Goal: Task Accomplishment & Management: Complete application form

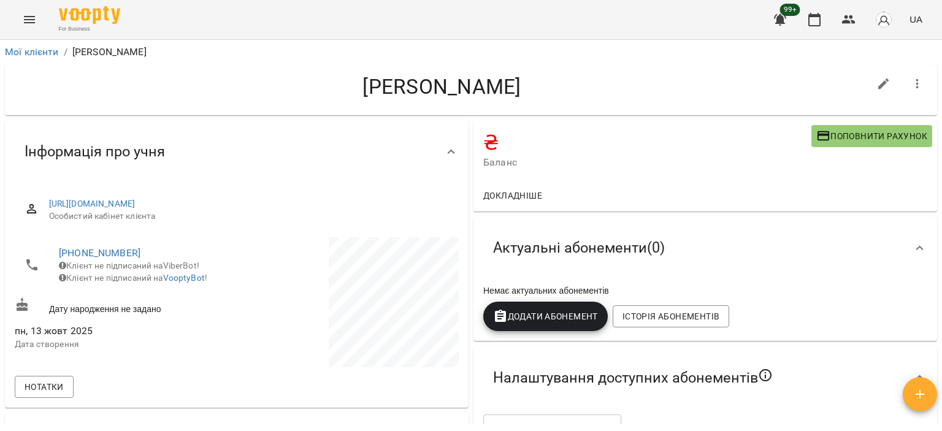
click at [24, 15] on icon "Menu" at bounding box center [29, 19] width 15 height 15
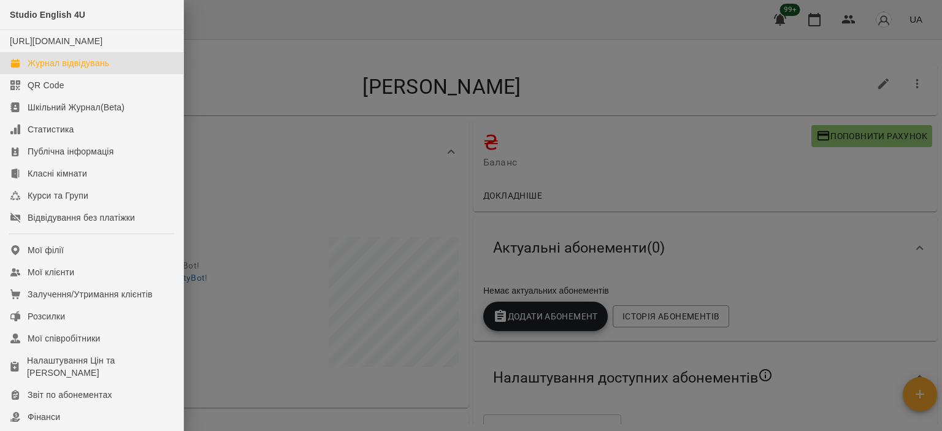
click at [138, 74] on link "Журнал відвідувань" at bounding box center [91, 63] width 183 height 22
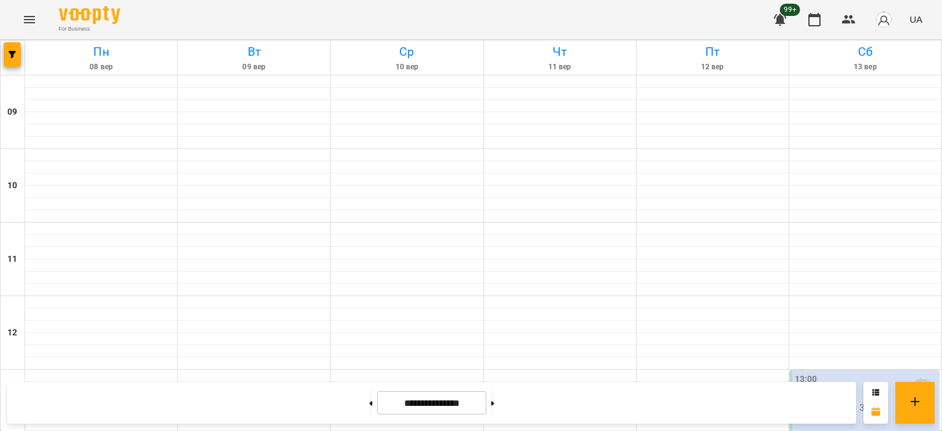
click at [19, 71] on div at bounding box center [13, 57] width 25 height 34
click at [13, 59] on button "button" at bounding box center [12, 54] width 17 height 25
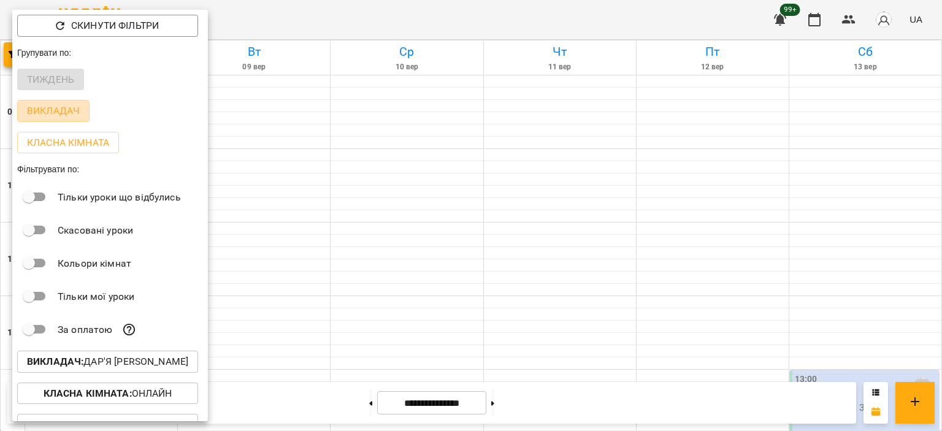
click at [53, 105] on p "Викладач" at bounding box center [53, 111] width 53 height 15
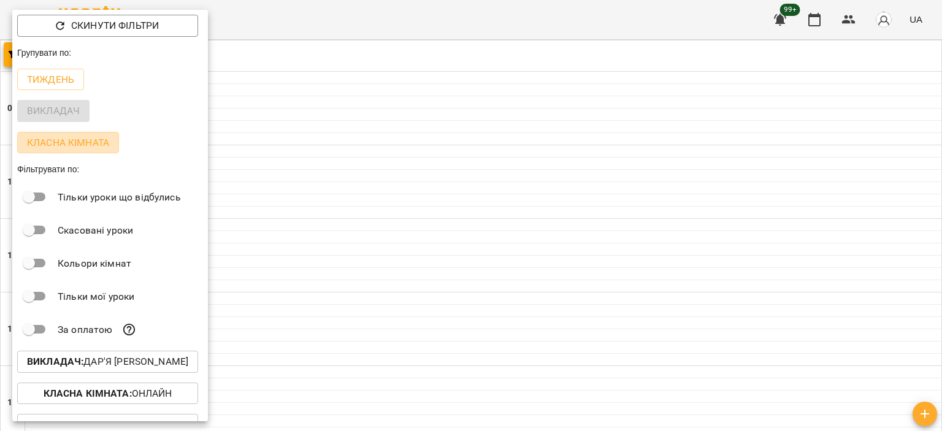
click at [53, 137] on p "Класна кімната" at bounding box center [68, 143] width 82 height 15
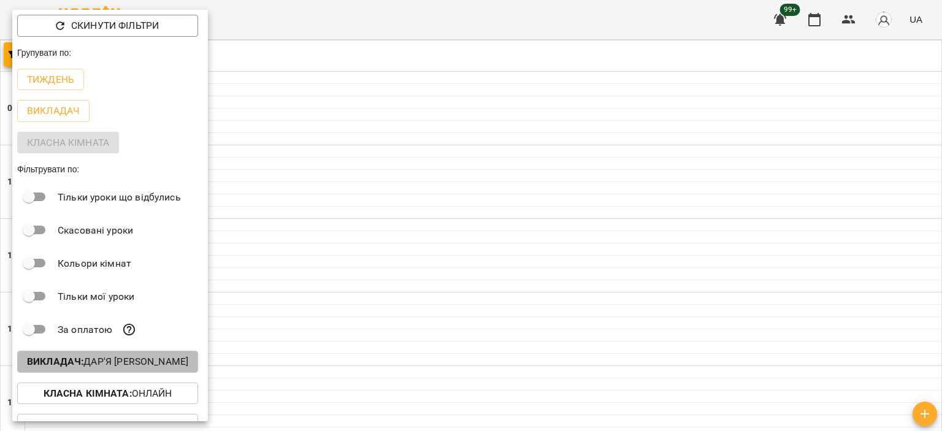
click at [128, 355] on button "Викладач : Дар'я [PERSON_NAME]" at bounding box center [107, 362] width 181 height 22
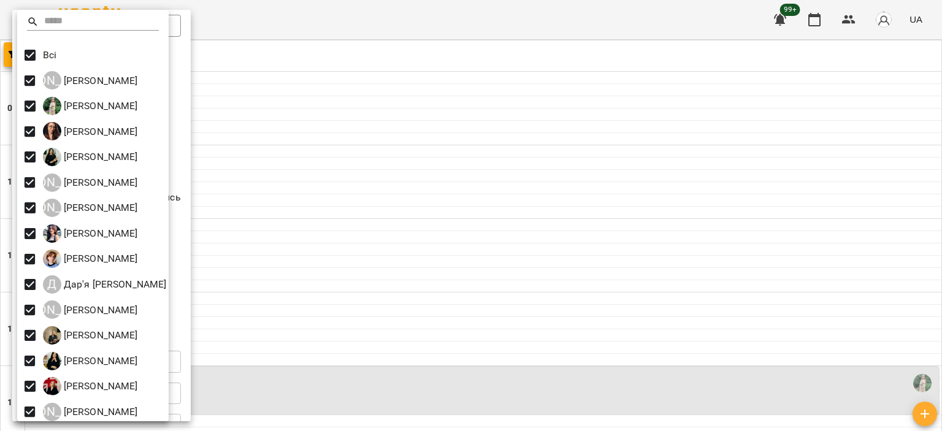
click at [232, 44] on div at bounding box center [471, 215] width 942 height 431
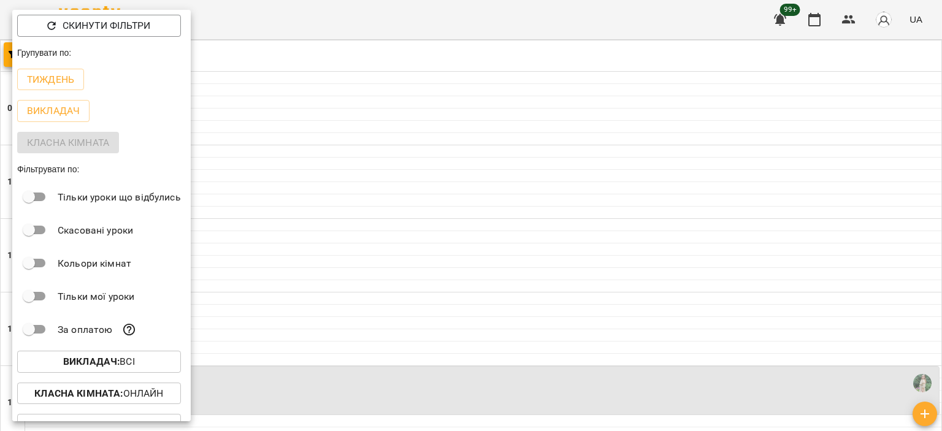
click at [57, 76] on p "Тиждень" at bounding box center [50, 79] width 47 height 15
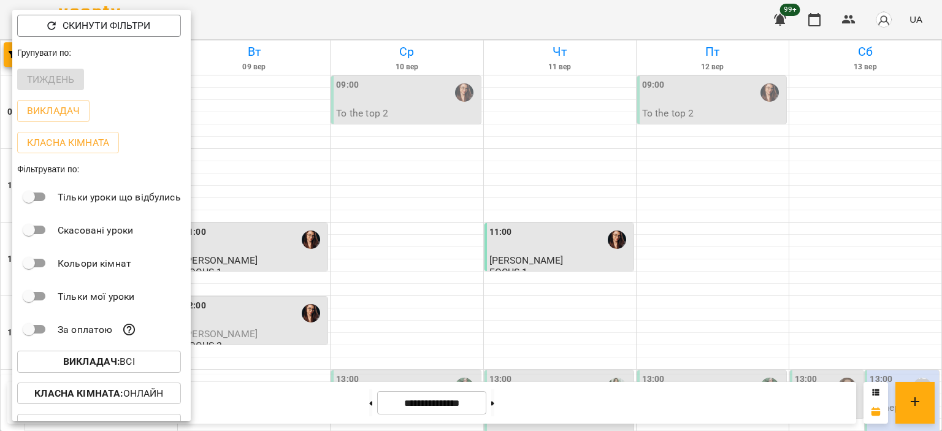
click at [388, 176] on div at bounding box center [471, 215] width 942 height 431
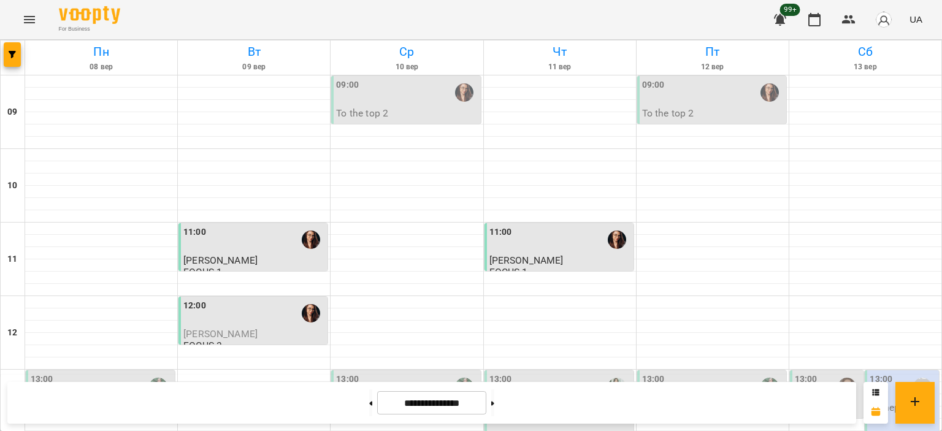
click at [388, 176] on div at bounding box center [407, 180] width 152 height 12
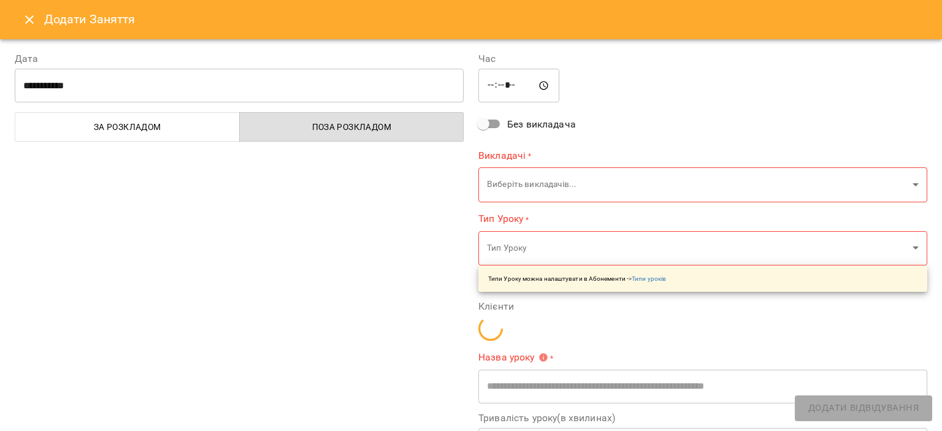
type input "**********"
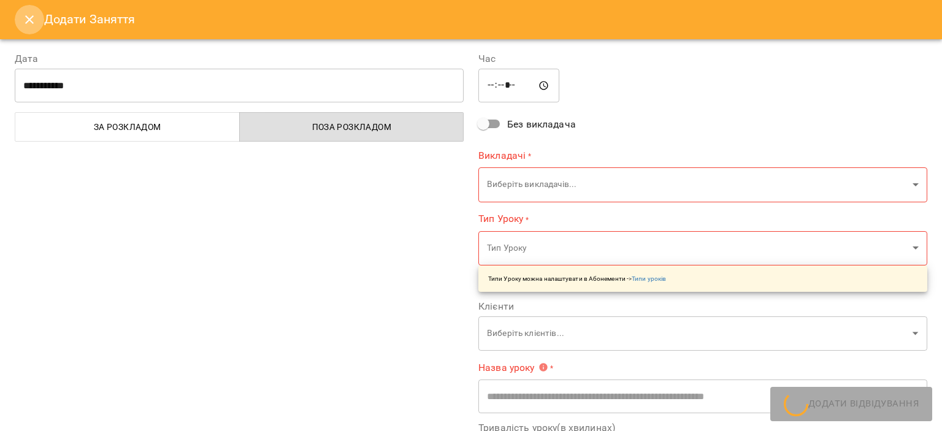
click at [31, 17] on icon "Close" at bounding box center [29, 19] width 9 height 9
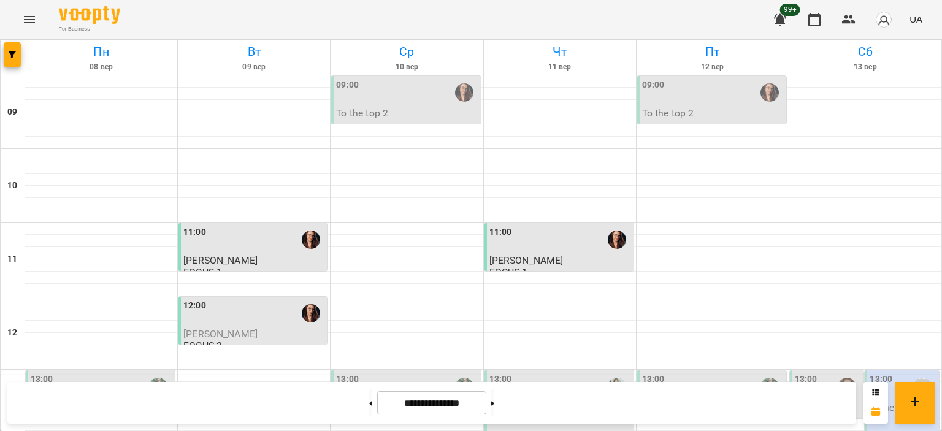
scroll to position [564, 0]
click at [25, 20] on icon "Menu" at bounding box center [29, 19] width 15 height 15
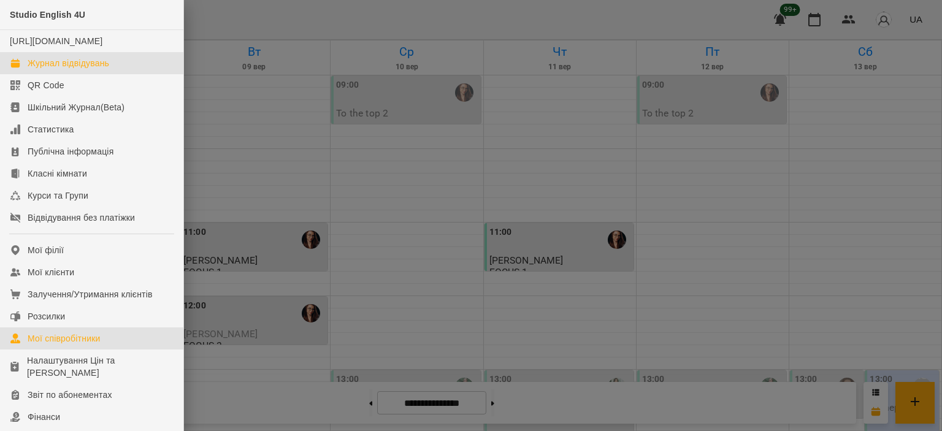
click at [49, 345] on div "Мої співробітники" at bounding box center [64, 339] width 73 height 12
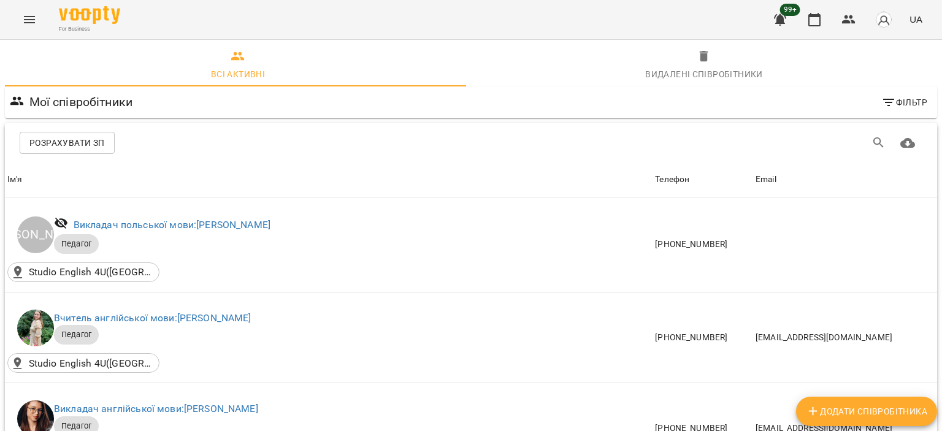
scroll to position [1219, 0]
click at [837, 414] on span "Додати співробітника" at bounding box center [866, 411] width 121 height 15
select select "**"
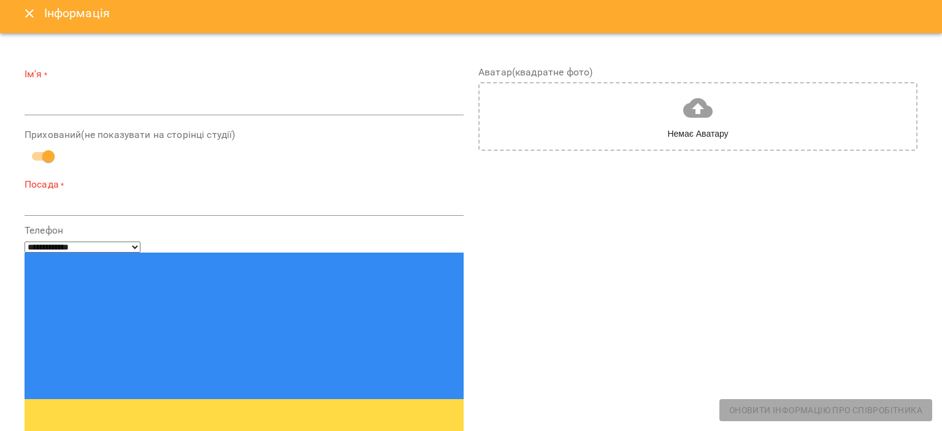
scroll to position [0, 0]
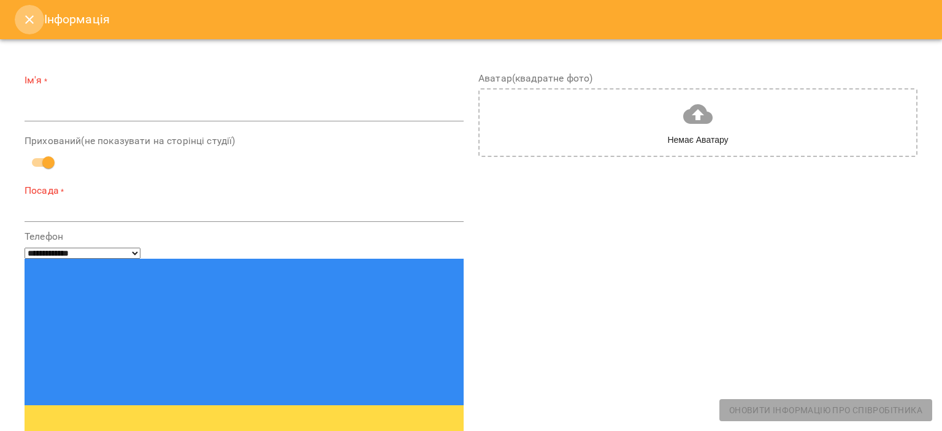
click at [30, 10] on button "Close" at bounding box center [29, 19] width 29 height 29
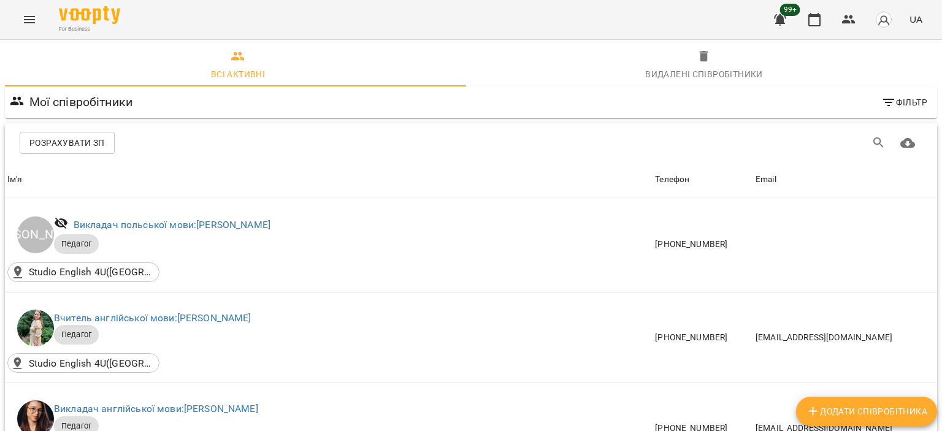
scroll to position [233, 0]
click at [23, 21] on icon "Menu" at bounding box center [29, 19] width 15 height 15
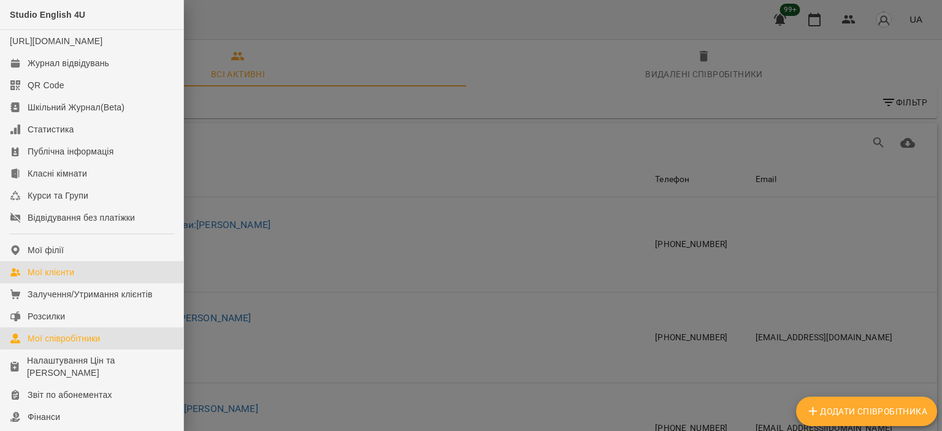
click at [77, 283] on link "Мої клієнти" at bounding box center [91, 272] width 183 height 22
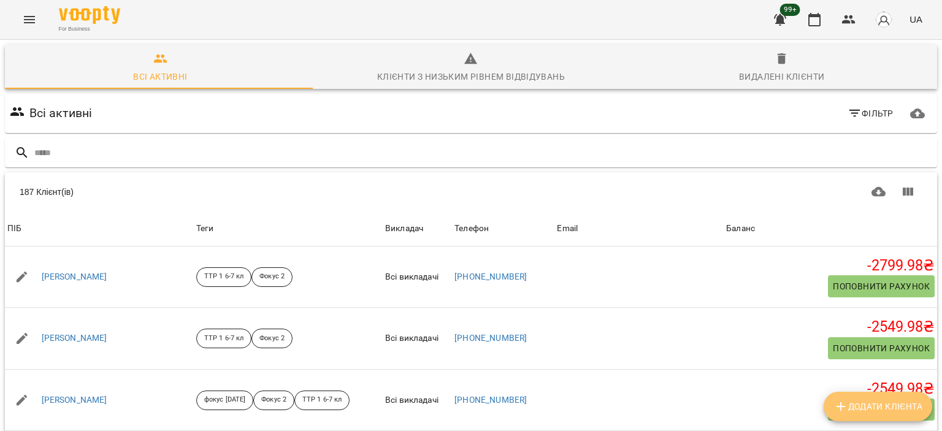
click at [876, 411] on span "Додати клієнта" at bounding box center [878, 406] width 89 height 15
select select "**"
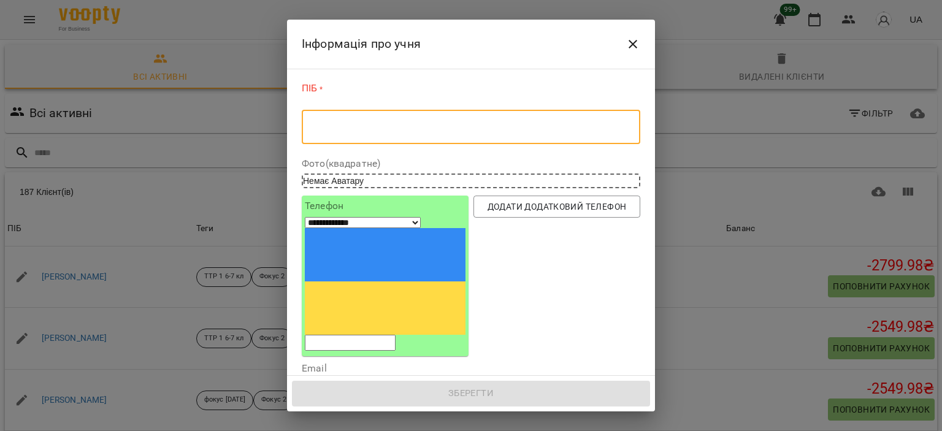
click at [501, 128] on textarea at bounding box center [471, 127] width 322 height 12
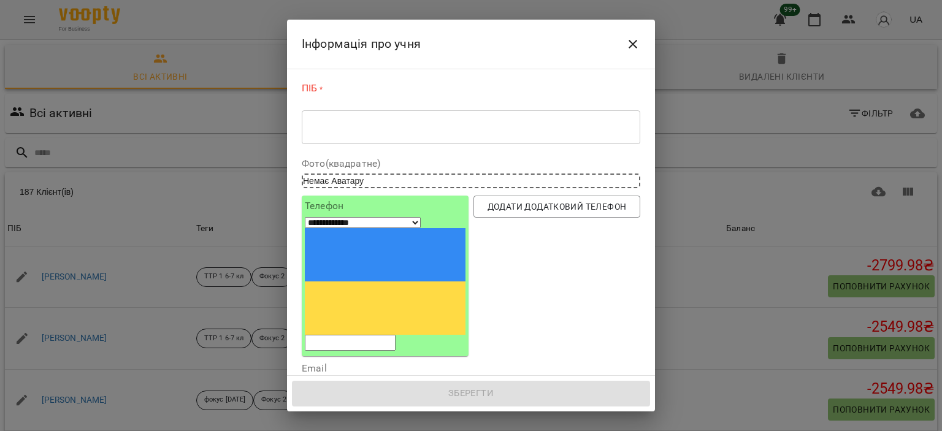
click at [396, 335] on input "tel" at bounding box center [350, 343] width 91 height 16
click at [631, 39] on icon "Close" at bounding box center [633, 44] width 15 height 15
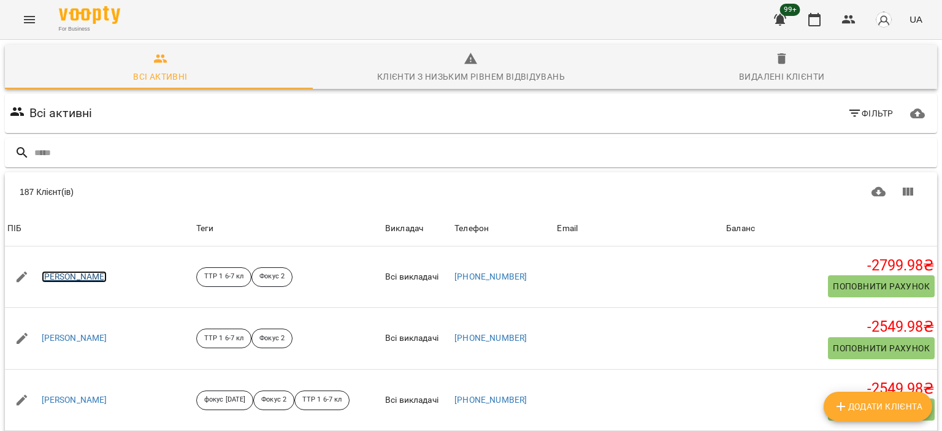
click at [77, 276] on link "[PERSON_NAME]" at bounding box center [75, 277] width 66 height 12
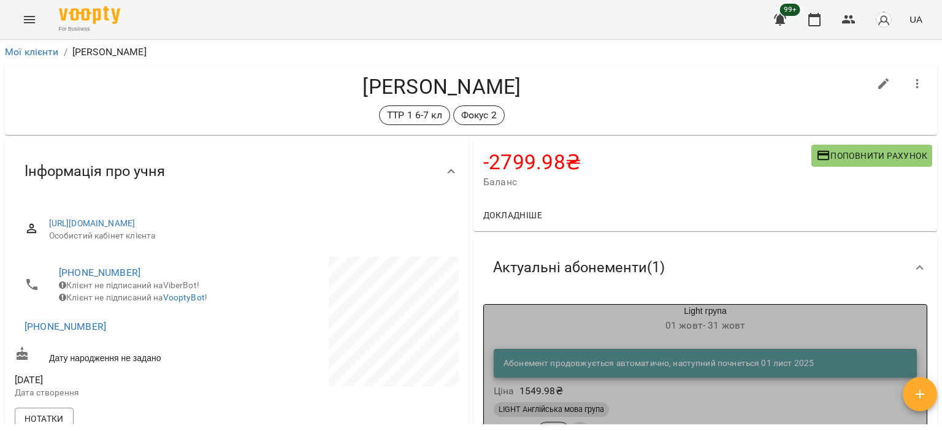
click at [591, 326] on h6 "[DATE] - [DATE]" at bounding box center [705, 325] width 443 height 17
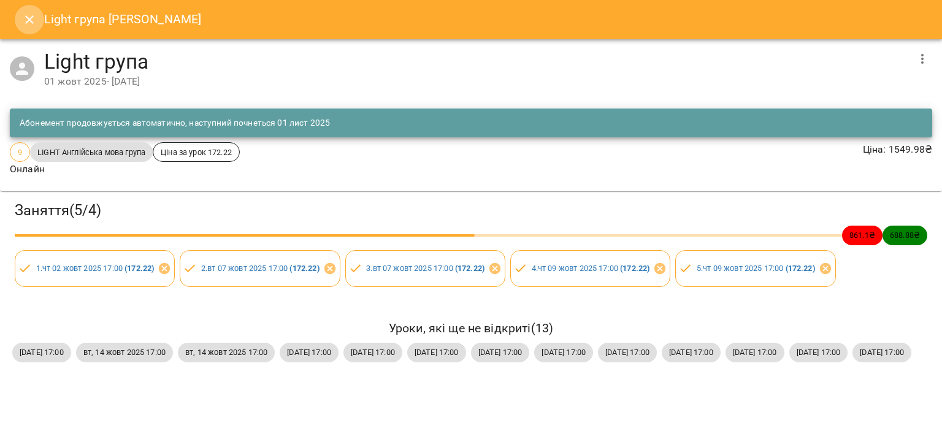
click at [29, 20] on icon "Close" at bounding box center [29, 19] width 9 height 9
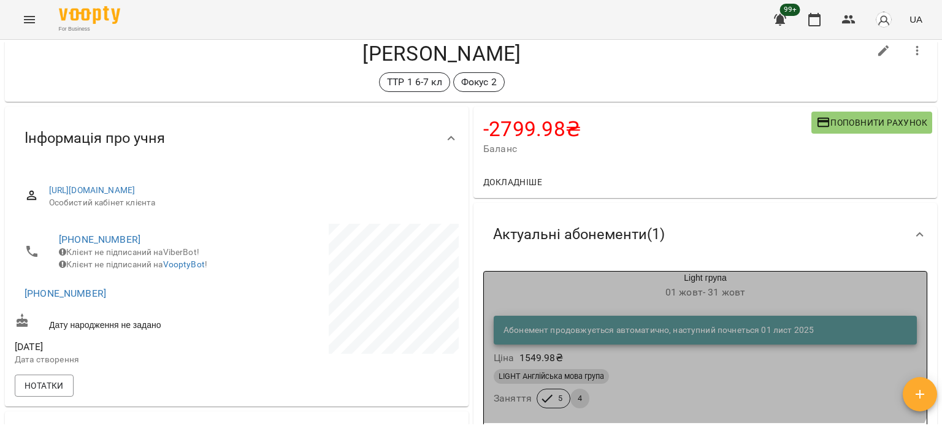
click at [607, 277] on div "Light група [DATE] - [DATE]" at bounding box center [705, 286] width 443 height 29
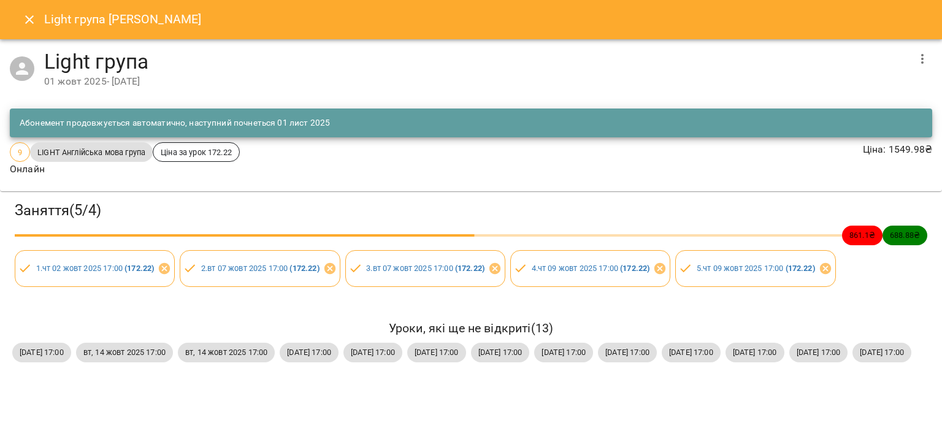
click at [29, 23] on icon "Close" at bounding box center [29, 19] width 15 height 15
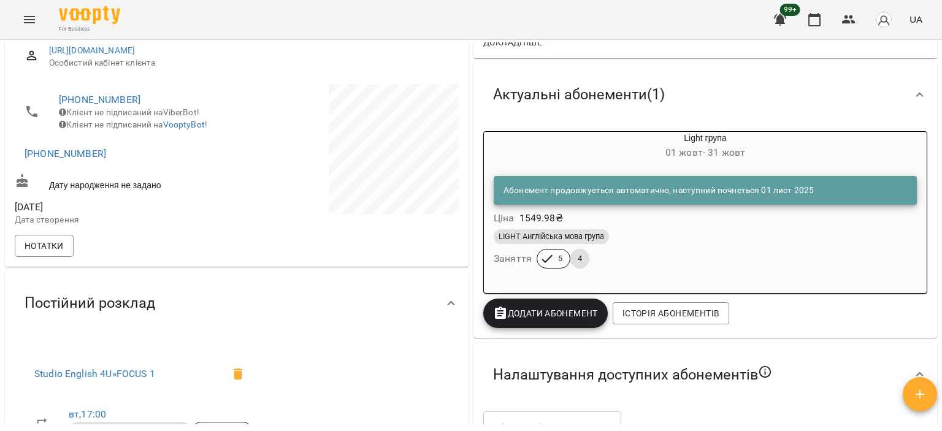
scroll to position [175, 0]
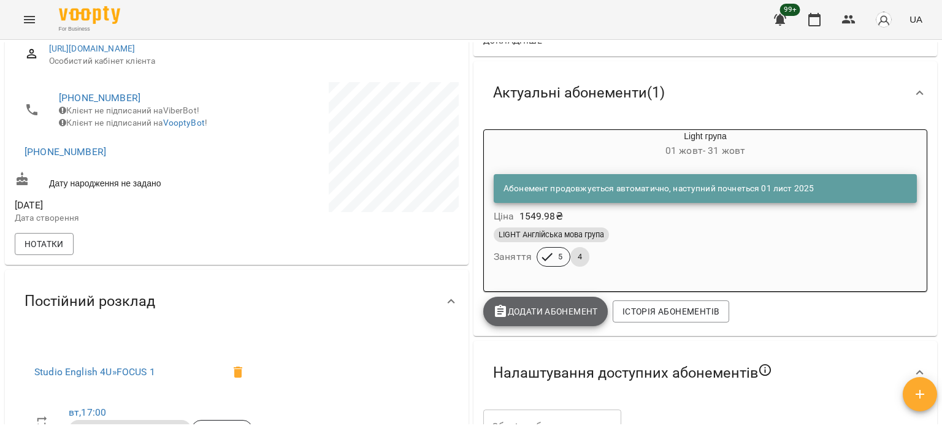
click at [577, 307] on span "Додати Абонемент" at bounding box center [545, 311] width 105 height 15
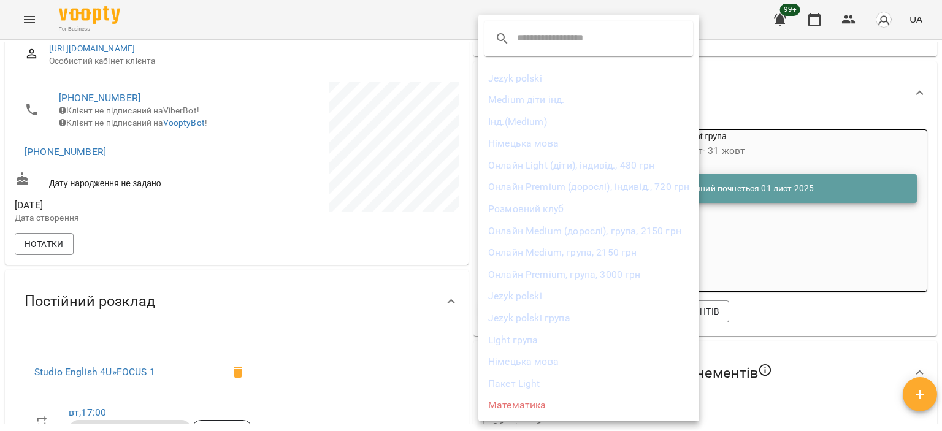
click at [463, 126] on div at bounding box center [471, 215] width 942 height 431
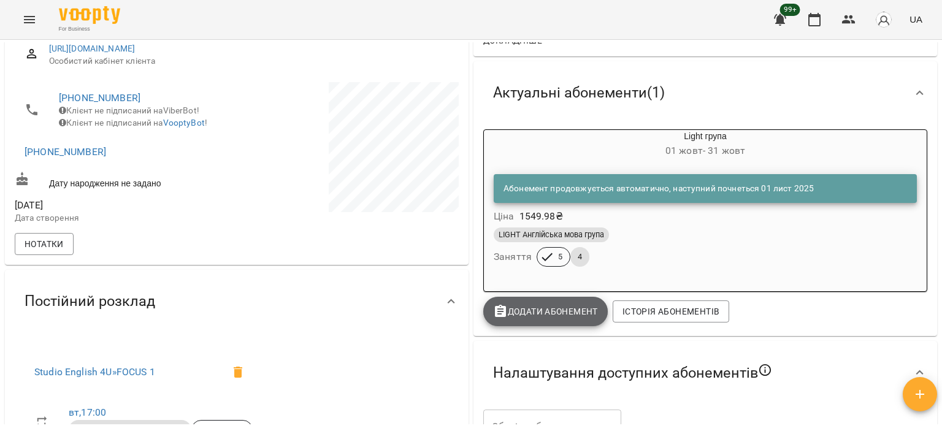
click at [497, 315] on icon "button" at bounding box center [500, 311] width 11 height 12
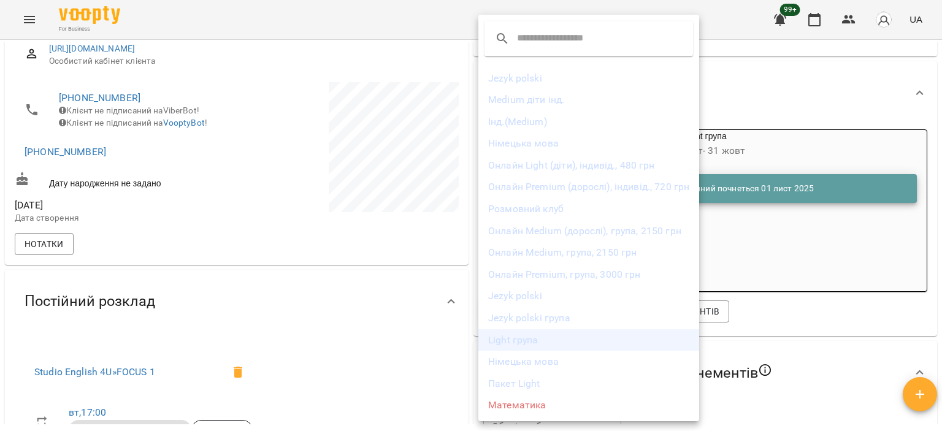
click at [535, 342] on li "Light група" at bounding box center [589, 340] width 221 height 22
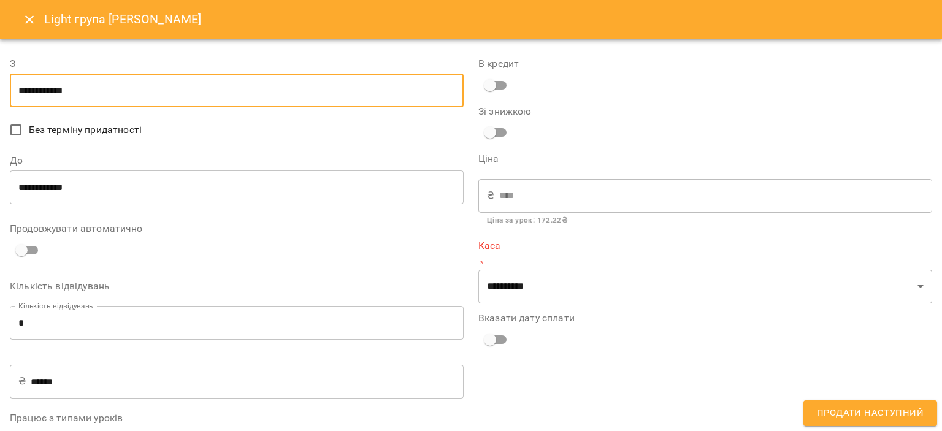
click at [344, 80] on input "**********" at bounding box center [237, 91] width 454 height 34
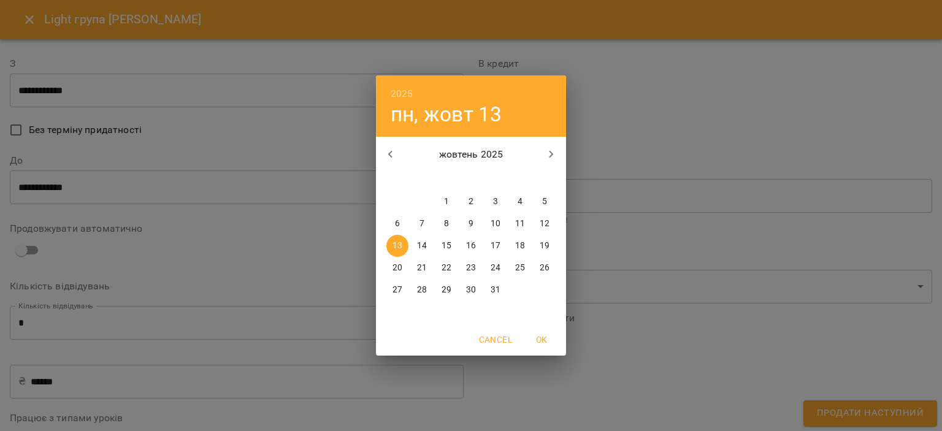
click at [447, 198] on p "1" at bounding box center [446, 202] width 5 height 12
type input "**********"
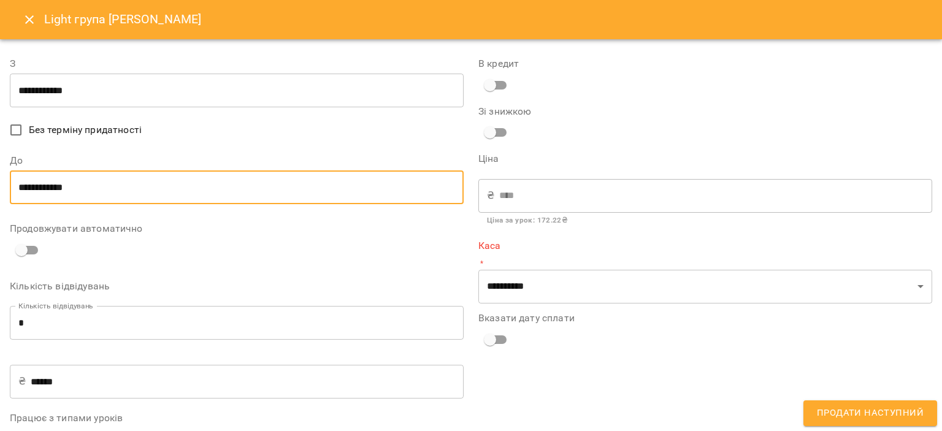
click at [167, 179] on input "**********" at bounding box center [237, 188] width 454 height 34
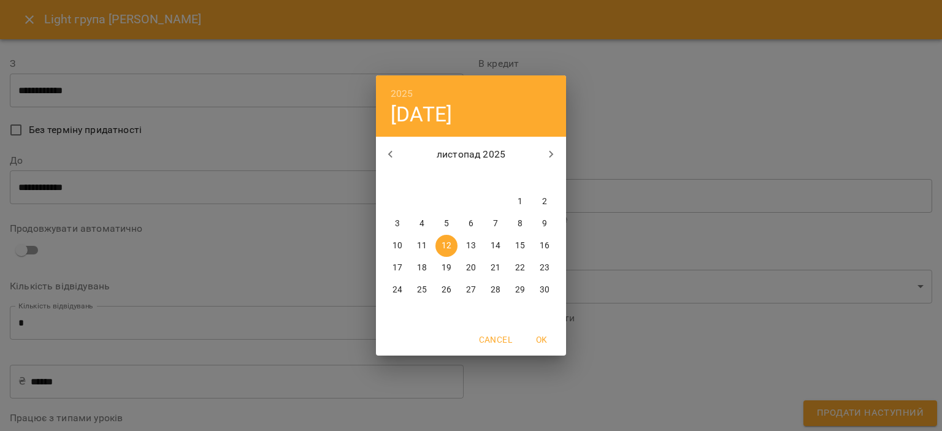
click at [545, 290] on p "30" at bounding box center [545, 290] width 10 height 12
type input "**********"
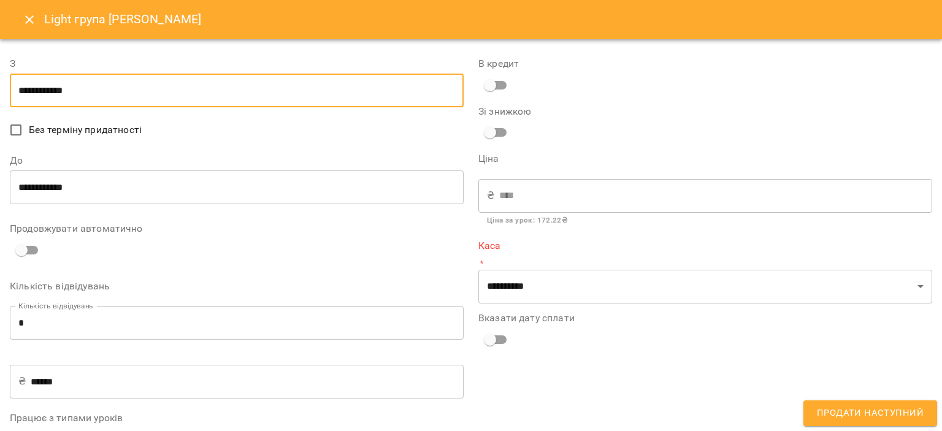
click at [155, 83] on input "**********" at bounding box center [237, 91] width 454 height 34
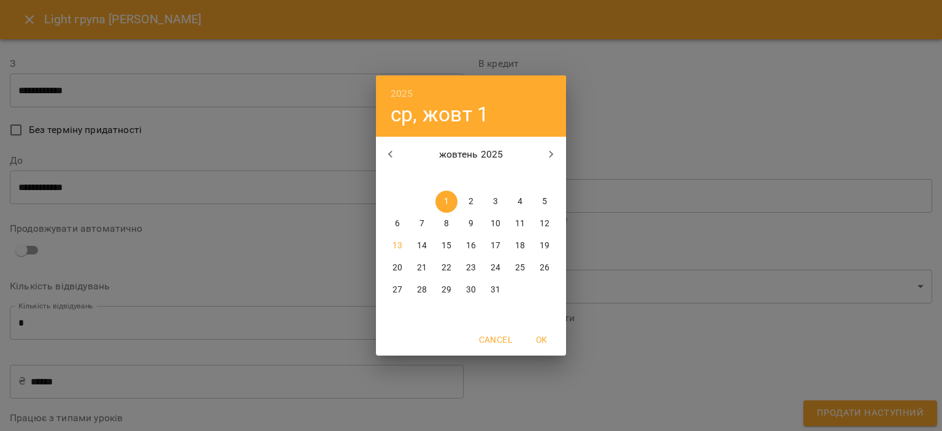
click at [547, 158] on icon "button" at bounding box center [551, 154] width 15 height 15
click at [516, 196] on span "1" at bounding box center [520, 202] width 22 height 12
type input "**********"
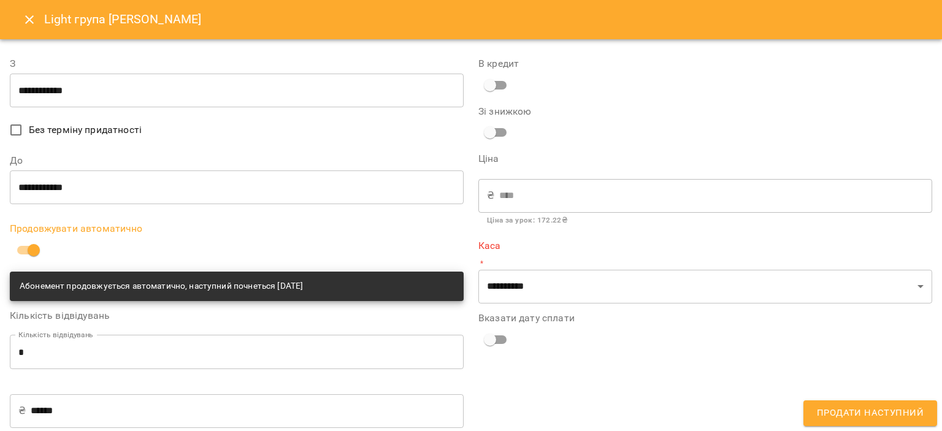
click at [76, 95] on input "**********" at bounding box center [237, 91] width 454 height 34
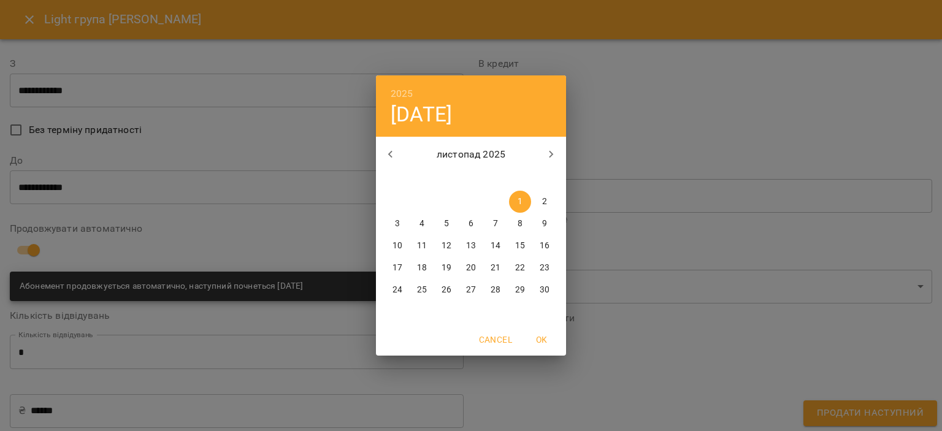
click at [76, 95] on div "2025 сб, лист [DATE] вт ср чт пт сб нд 27 28 29 30 31 1 2 3 4 5 6 7 8 9 10 11 1…" at bounding box center [471, 215] width 942 height 431
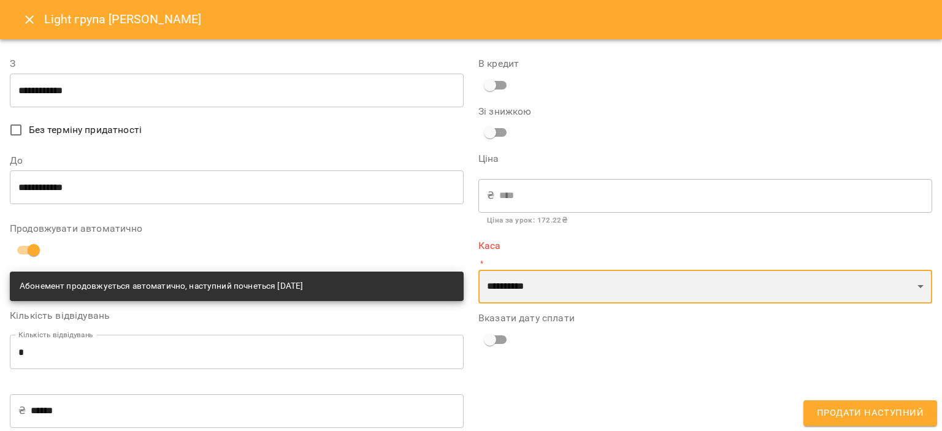
click at [726, 284] on select "**********" at bounding box center [706, 287] width 454 height 34
select select "****"
click at [479, 270] on select "**********" at bounding box center [706, 287] width 454 height 34
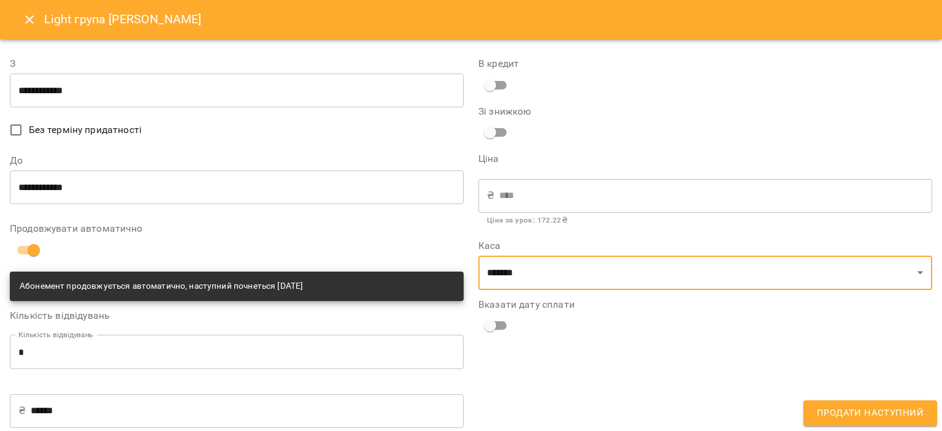
click at [870, 417] on span "Продати наступний" at bounding box center [870, 414] width 107 height 16
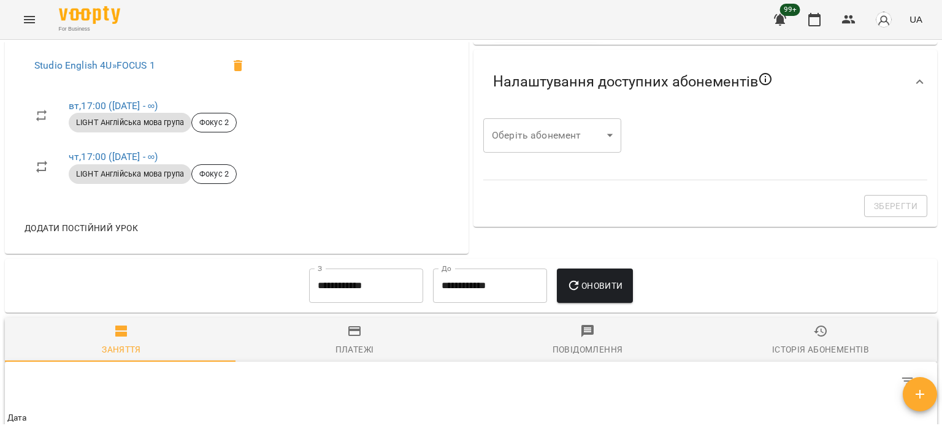
scroll to position [641, 0]
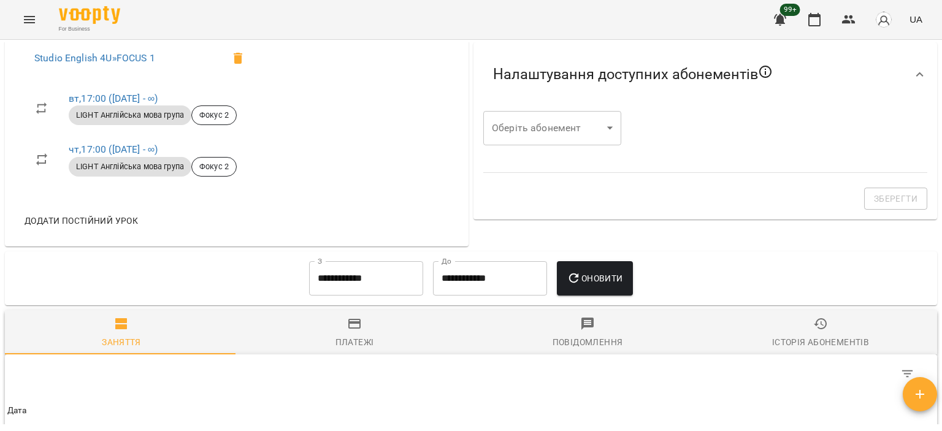
click at [377, 294] on input "**********" at bounding box center [366, 278] width 114 height 34
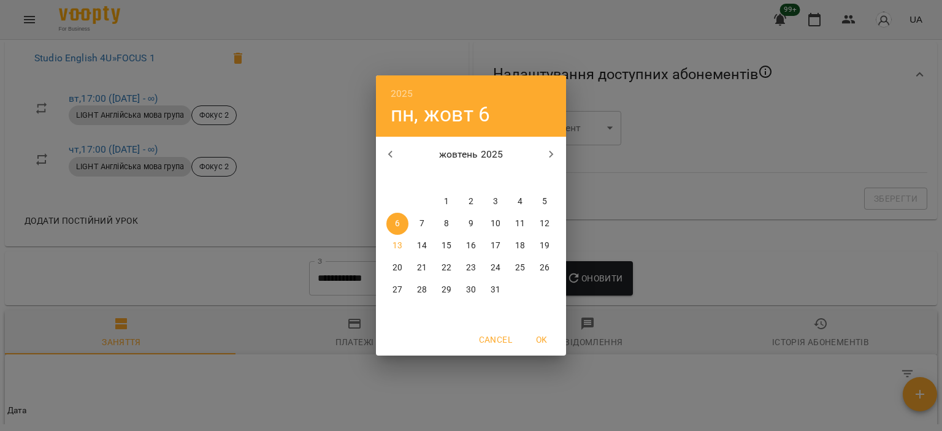
click at [395, 158] on icon "button" at bounding box center [390, 154] width 15 height 15
click at [397, 158] on icon "button" at bounding box center [390, 154] width 15 height 15
click at [402, 152] on button "button" at bounding box center [390, 154] width 29 height 29
click at [539, 331] on button "OK" at bounding box center [541, 340] width 39 height 22
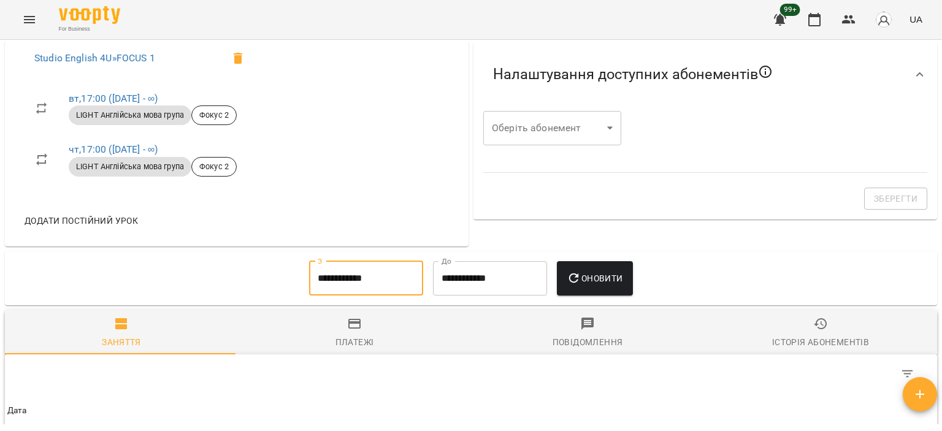
click at [370, 284] on input "**********" at bounding box center [366, 278] width 114 height 34
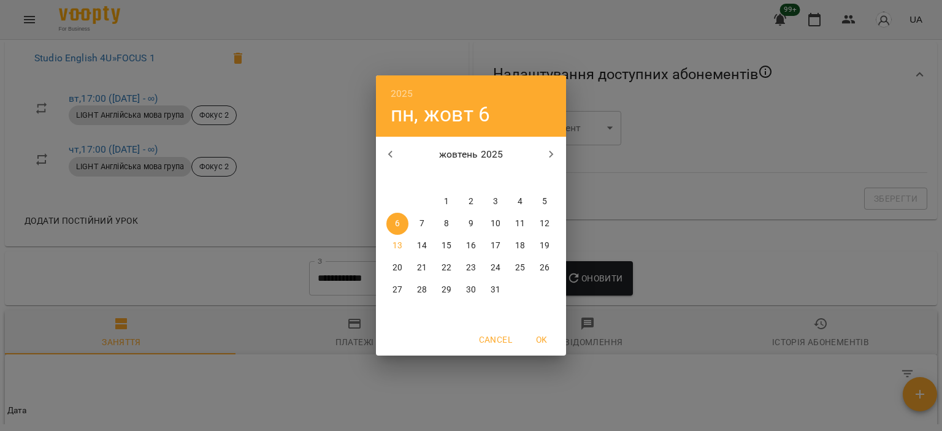
click at [395, 145] on button "button" at bounding box center [390, 154] width 29 height 29
click at [395, 153] on icon "button" at bounding box center [390, 154] width 15 height 15
click at [395, 152] on icon "button" at bounding box center [390, 154] width 15 height 15
click at [486, 219] on span "11" at bounding box center [496, 224] width 22 height 12
type input "**********"
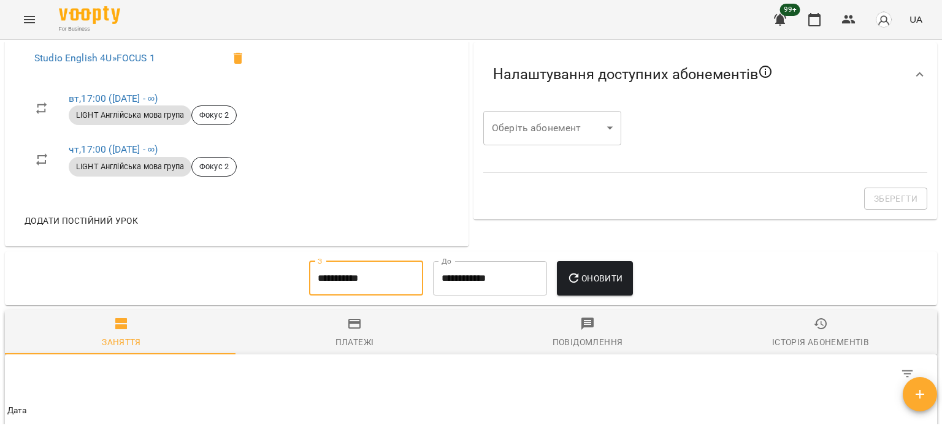
click at [598, 286] on span "Оновити" at bounding box center [595, 278] width 56 height 15
click at [375, 336] on span "Платежі" at bounding box center [354, 333] width 218 height 33
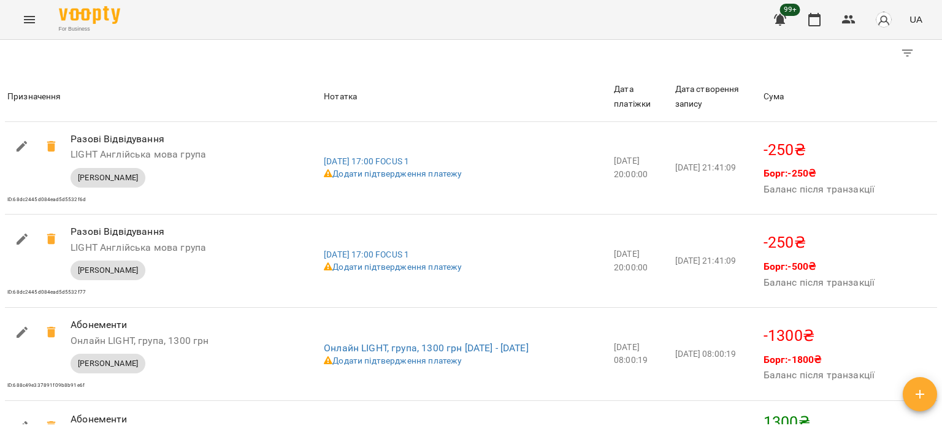
scroll to position [1092, 0]
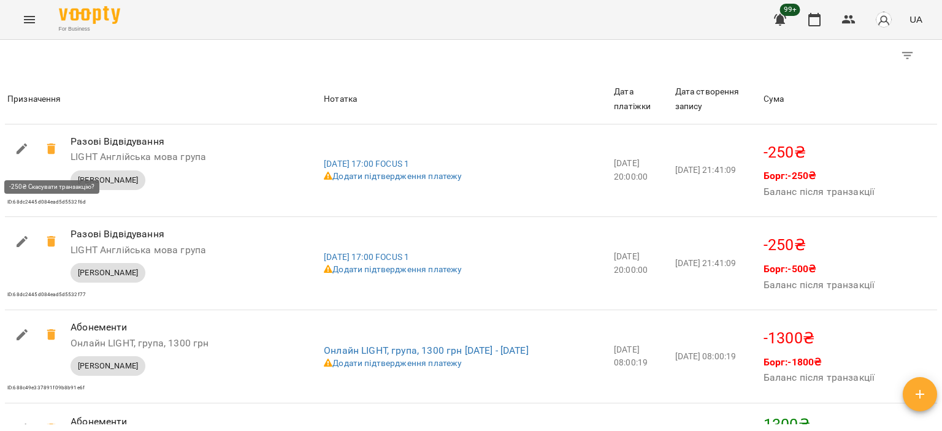
click at [47, 156] on icon at bounding box center [51, 149] width 15 height 15
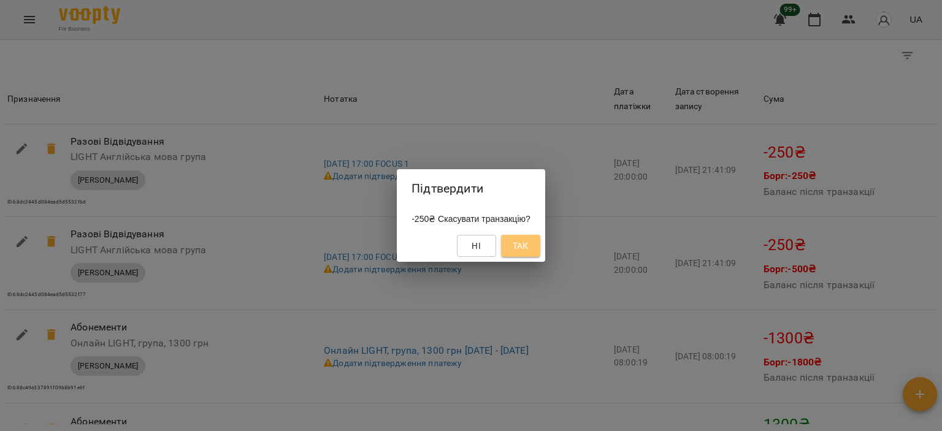
click at [528, 244] on span "Так" at bounding box center [521, 246] width 16 height 15
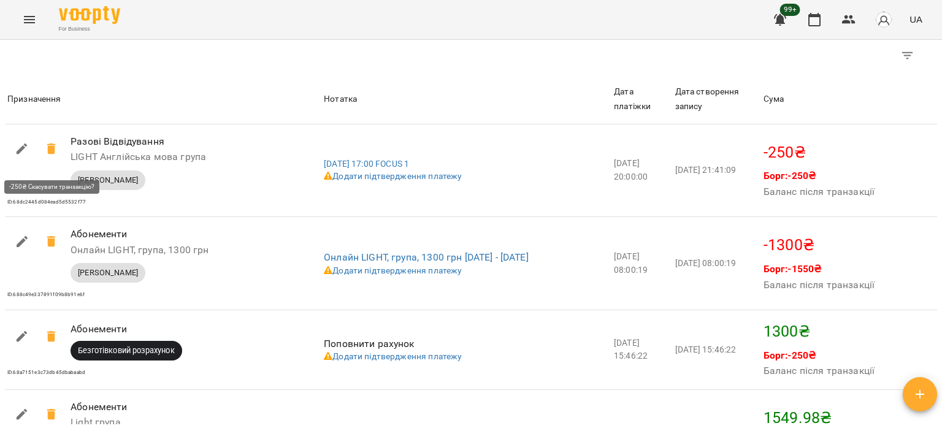
click at [54, 154] on icon at bounding box center [51, 149] width 9 height 11
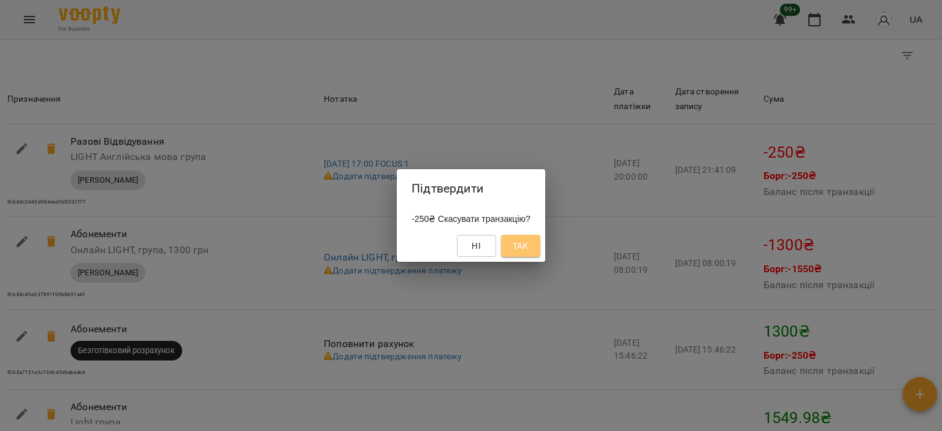
click at [520, 242] on span "Так" at bounding box center [521, 246] width 20 height 15
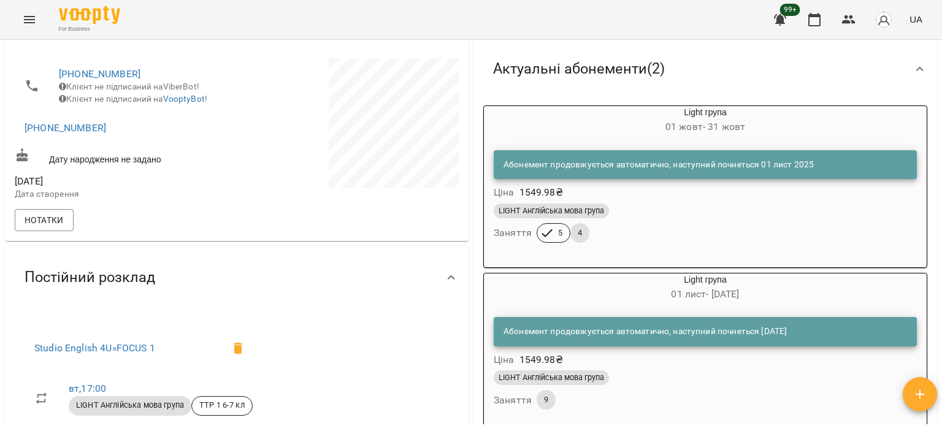
scroll to position [198, 0]
click at [725, 239] on div "LIGHT Англійська мова група Заняття 5 4" at bounding box center [705, 224] width 428 height 44
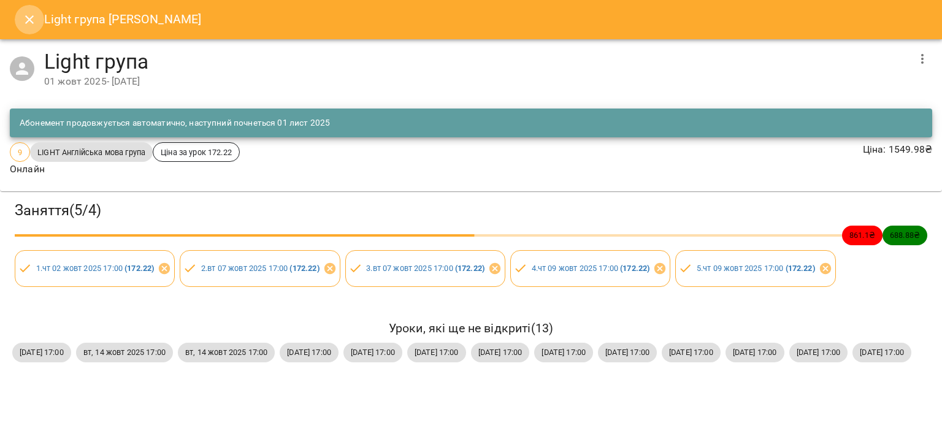
click at [29, 18] on icon "Close" at bounding box center [29, 19] width 15 height 15
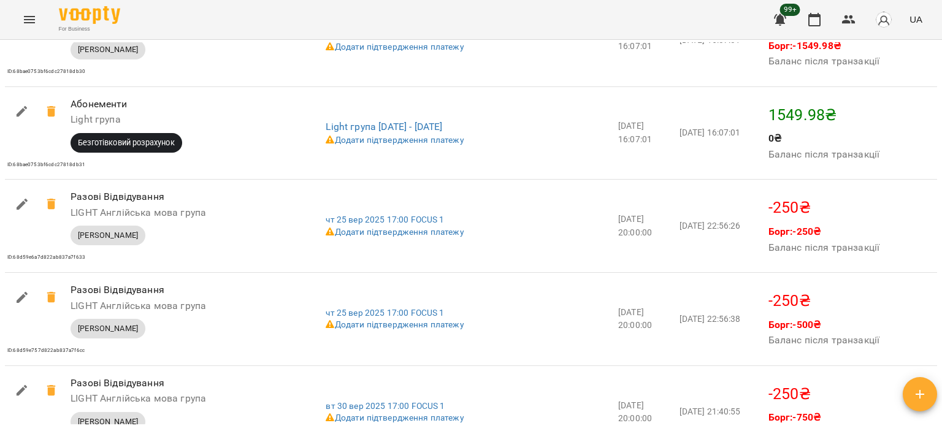
scroll to position [1396, 0]
click at [49, 209] on icon at bounding box center [51, 203] width 9 height 11
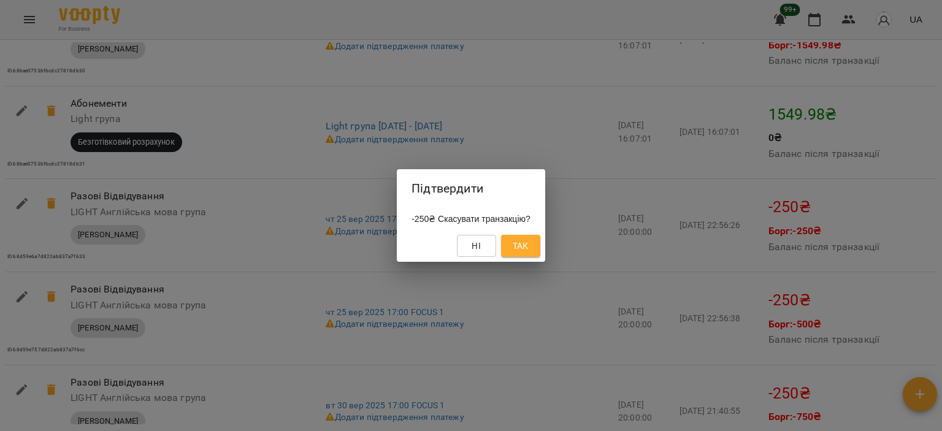
click at [526, 252] on span "Так" at bounding box center [521, 246] width 16 height 15
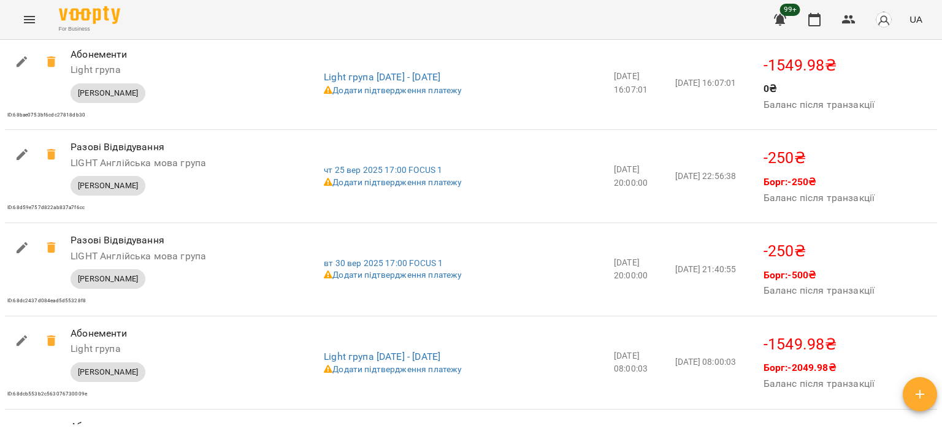
scroll to position [1444, 0]
click at [49, 254] on icon at bounding box center [51, 248] width 9 height 11
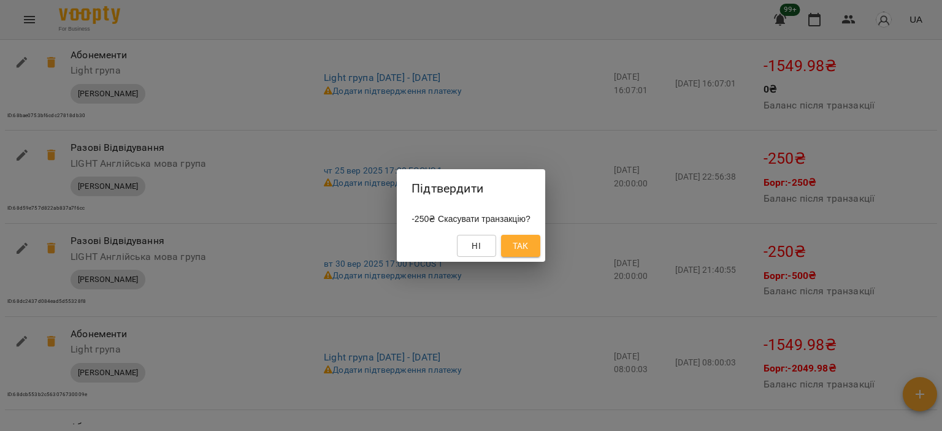
click at [524, 255] on button "Так" at bounding box center [520, 246] width 39 height 22
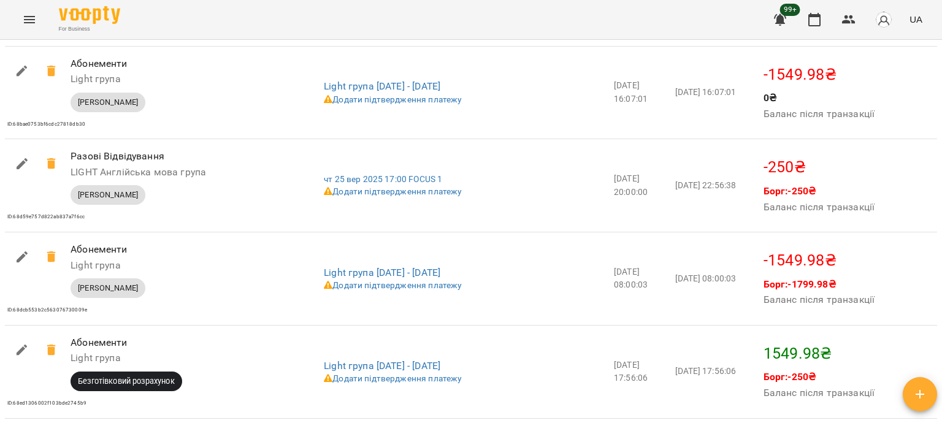
scroll to position [1418, 0]
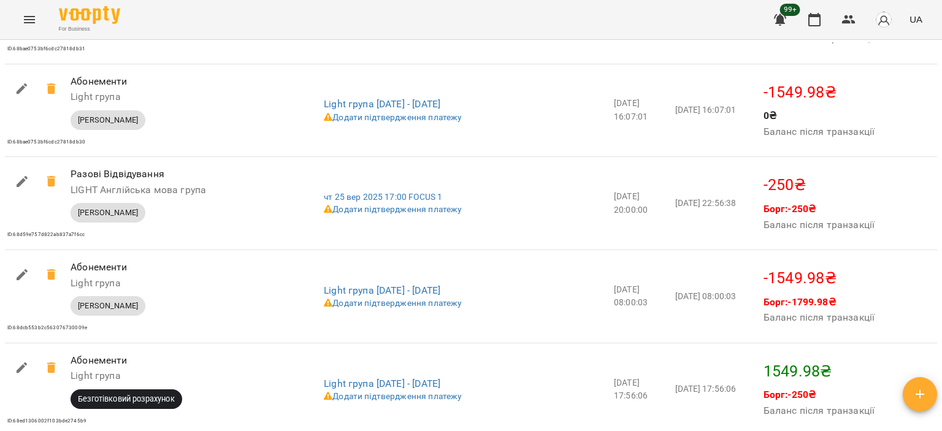
click at [53, 187] on icon at bounding box center [51, 181] width 9 height 11
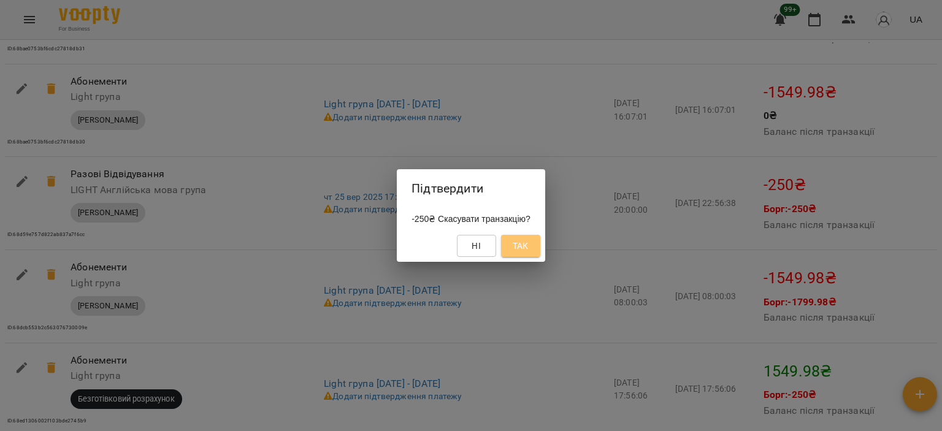
click at [529, 247] on span "Так" at bounding box center [521, 246] width 16 height 15
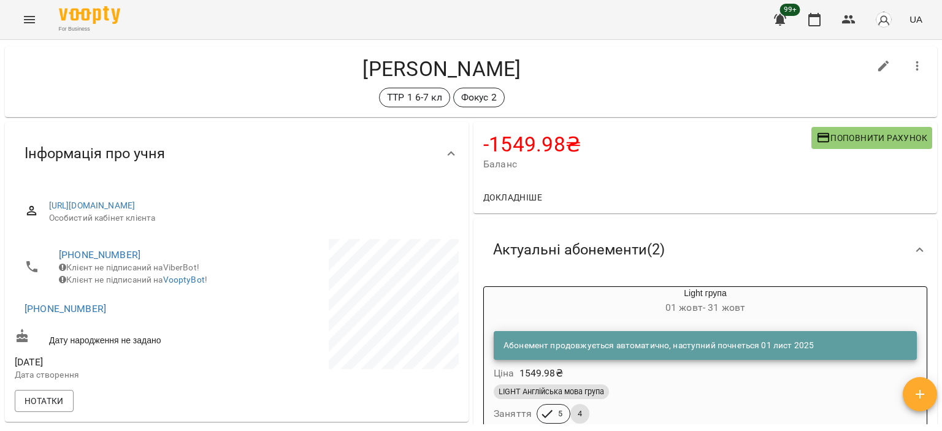
scroll to position [17, 0]
click at [842, 138] on span "Поповнити рахунок" at bounding box center [872, 138] width 111 height 15
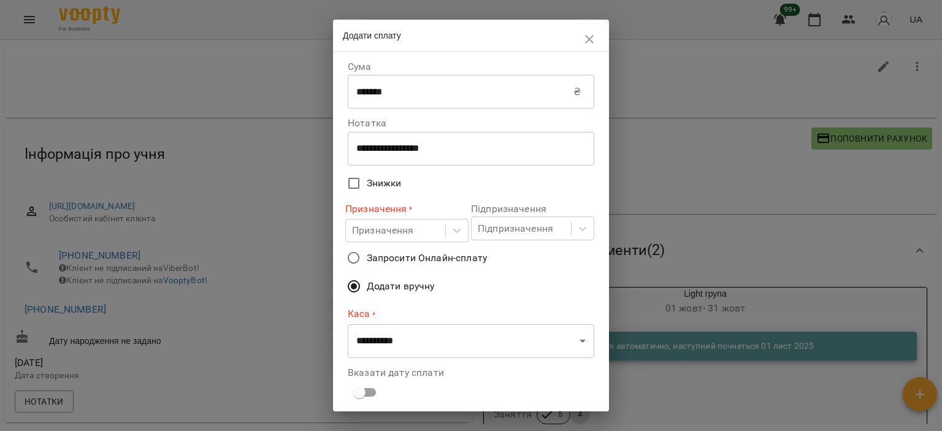
click at [388, 225] on div "Призначення" at bounding box center [383, 230] width 62 height 15
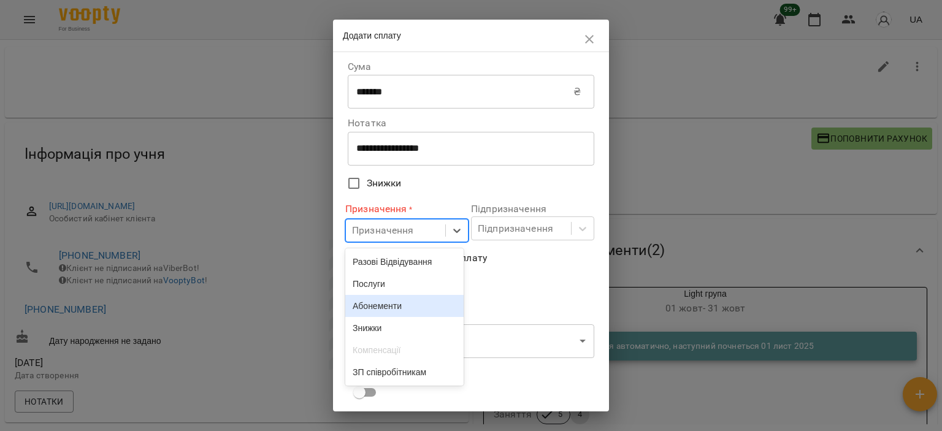
click at [385, 312] on div "Абонементи" at bounding box center [404, 306] width 118 height 22
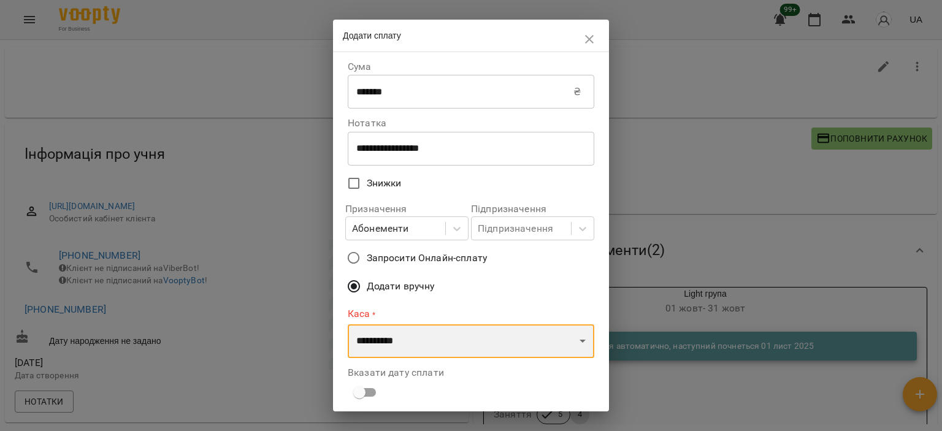
click at [428, 338] on select "**********" at bounding box center [471, 342] width 247 height 34
select select "****"
click at [348, 325] on select "**********" at bounding box center [471, 342] width 247 height 34
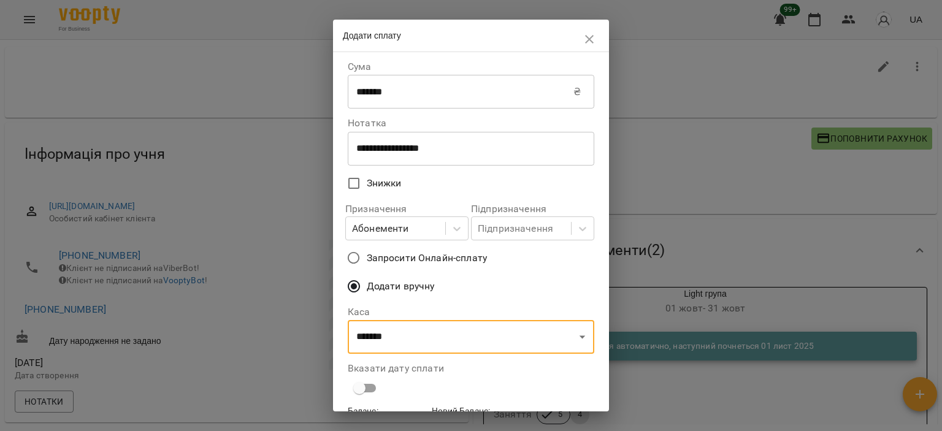
scroll to position [72, 0]
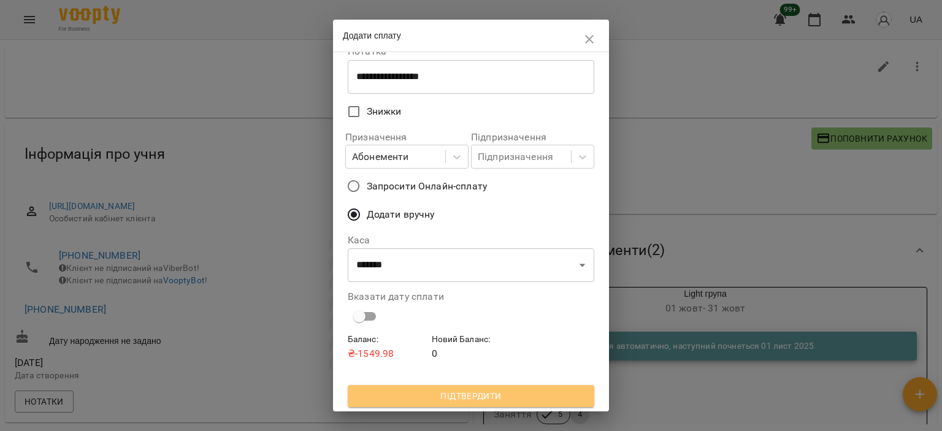
click at [548, 395] on span "Підтвердити" at bounding box center [471, 396] width 227 height 15
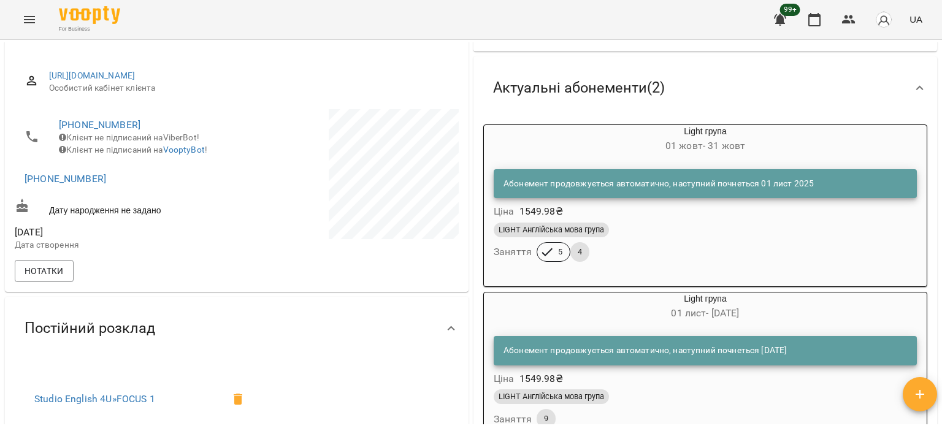
scroll to position [152, 0]
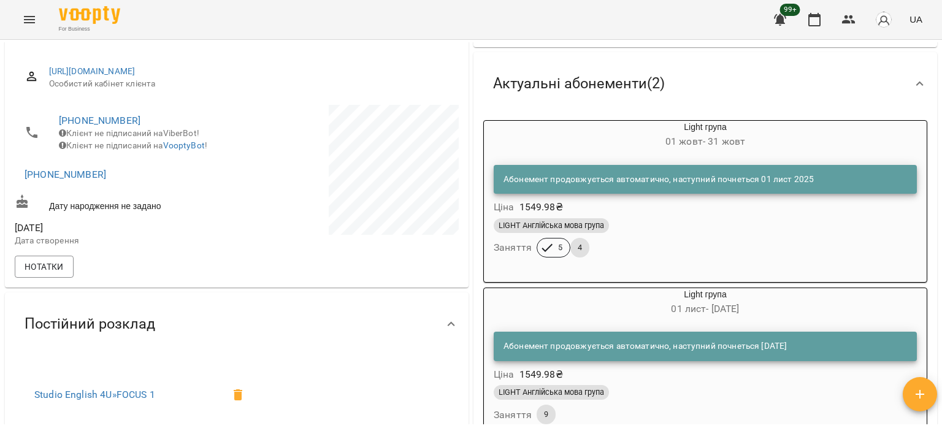
click at [709, 299] on div "Light група [DATE] - [DATE]" at bounding box center [705, 302] width 443 height 29
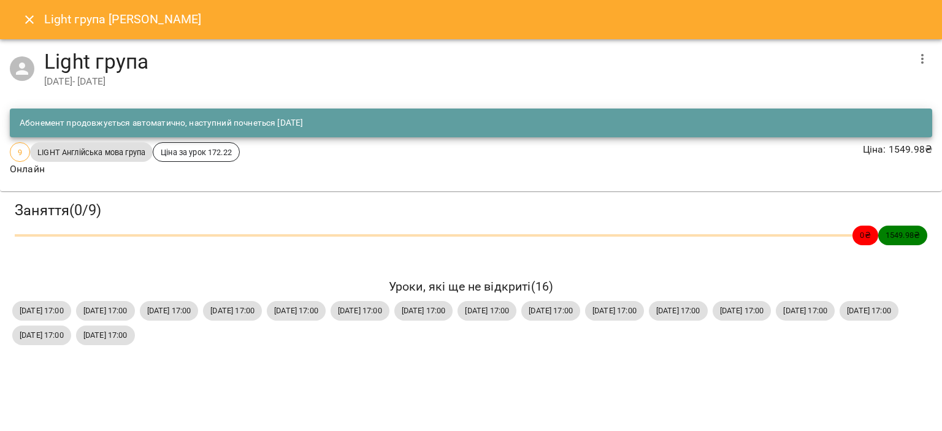
click at [920, 63] on icon "button" at bounding box center [922, 59] width 15 height 15
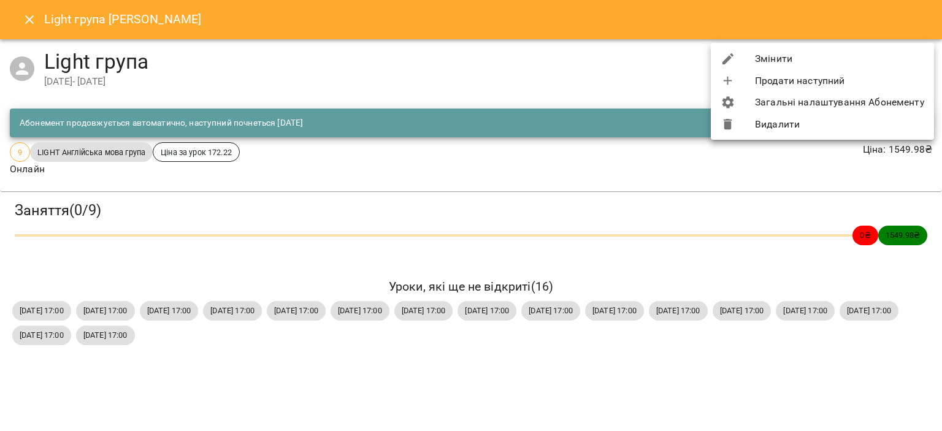
click at [845, 123] on li "Видалити" at bounding box center [822, 125] width 223 height 22
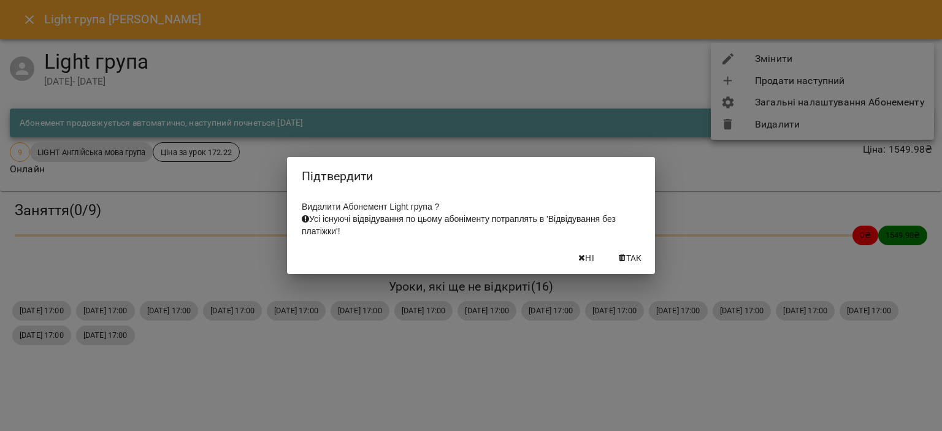
click at [616, 266] on span "Так" at bounding box center [630, 258] width 29 height 15
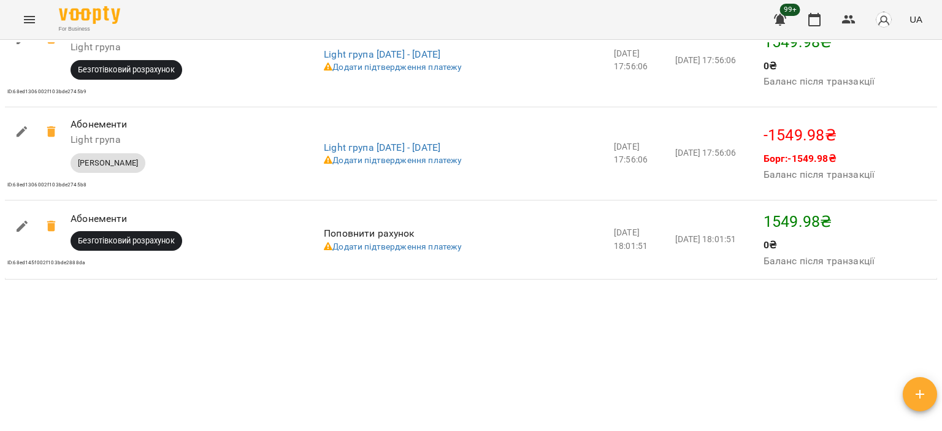
scroll to position [1654, 0]
click at [56, 233] on icon at bounding box center [51, 226] width 15 height 15
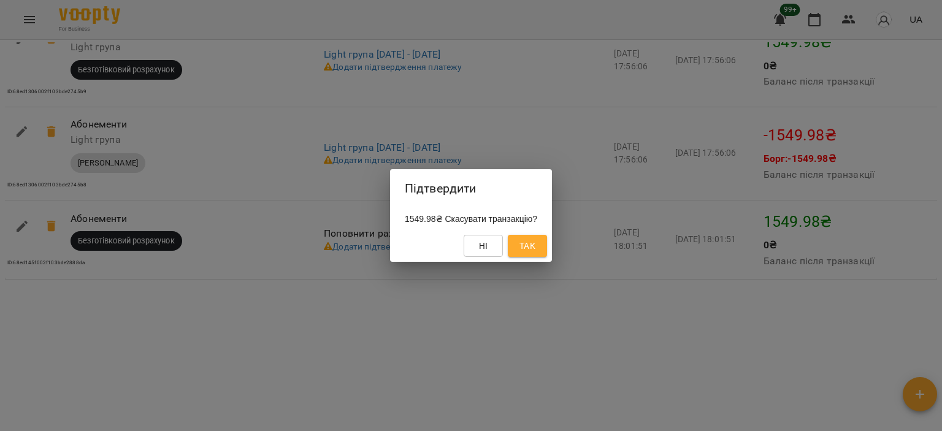
click at [354, 370] on div "Підтвердити 1549.98₴ Скасувати транзакцію? Ні Так" at bounding box center [471, 215] width 942 height 431
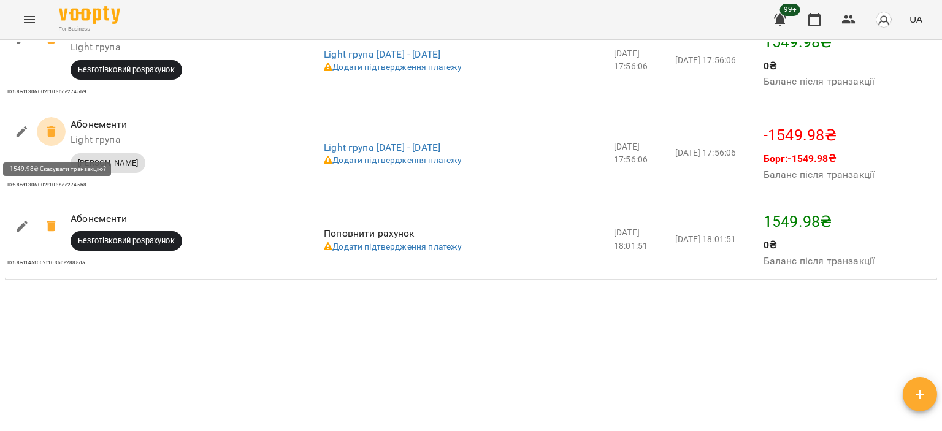
click at [53, 137] on icon at bounding box center [51, 131] width 9 height 11
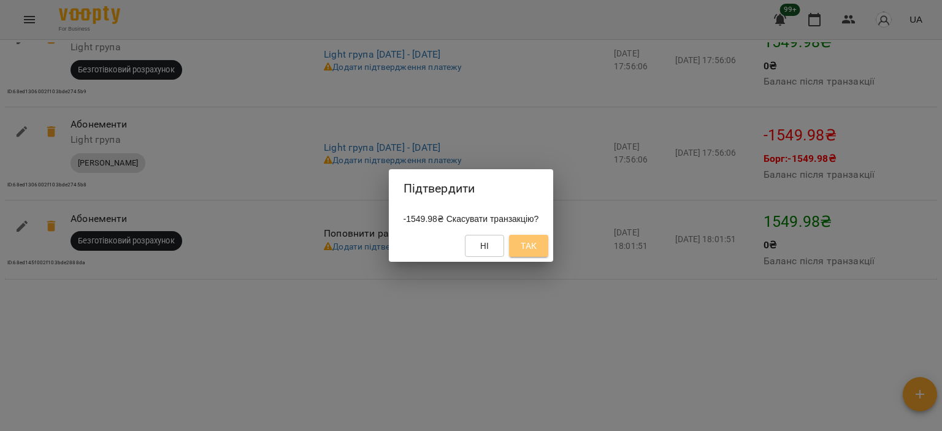
click at [537, 244] on span "Так" at bounding box center [529, 246] width 16 height 15
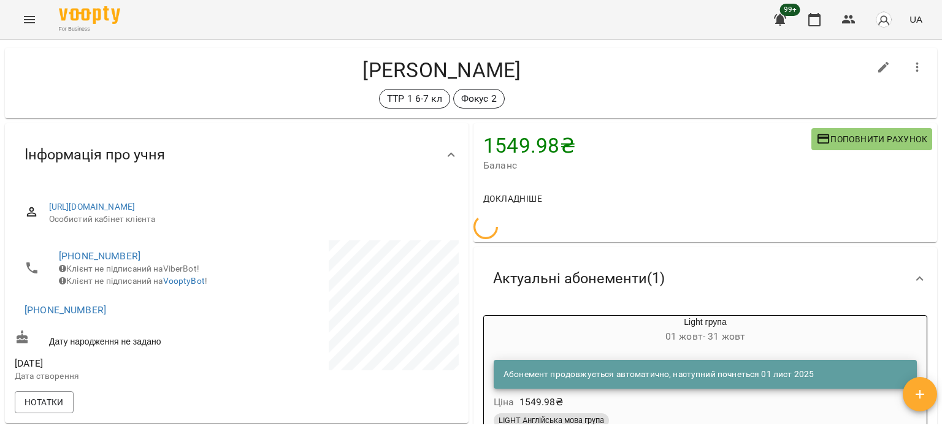
scroll to position [0, 0]
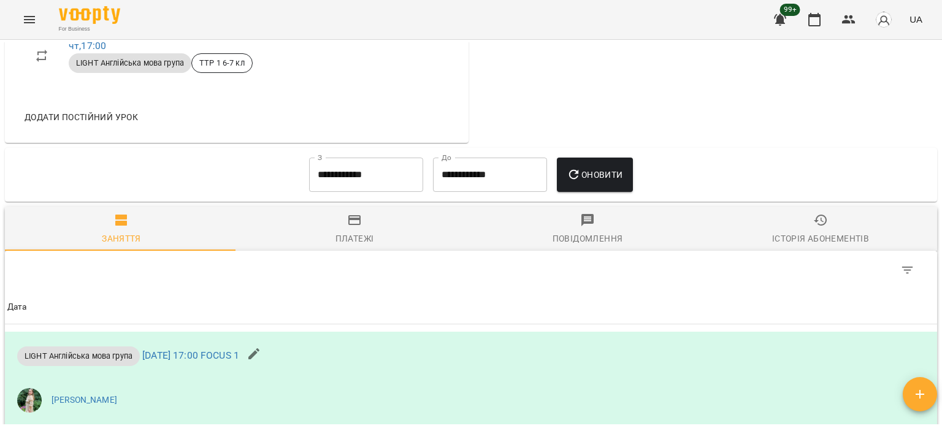
scroll to position [744, 0]
click at [388, 247] on span "Платежі" at bounding box center [354, 230] width 218 height 33
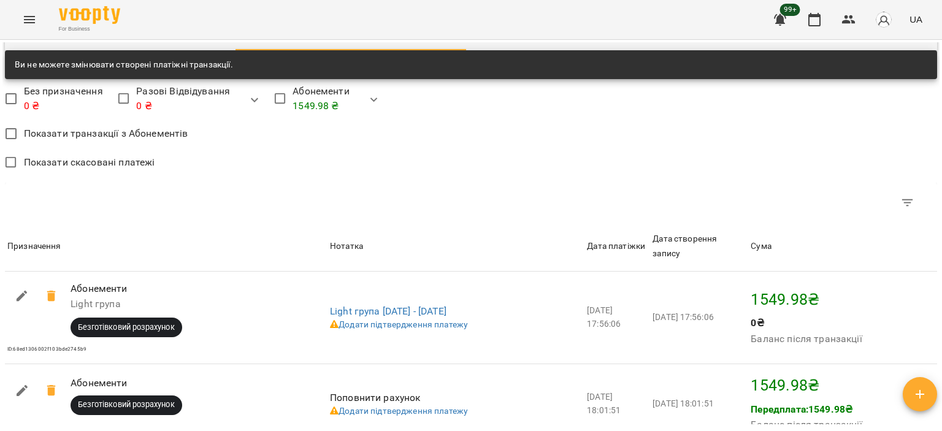
scroll to position [1122, 0]
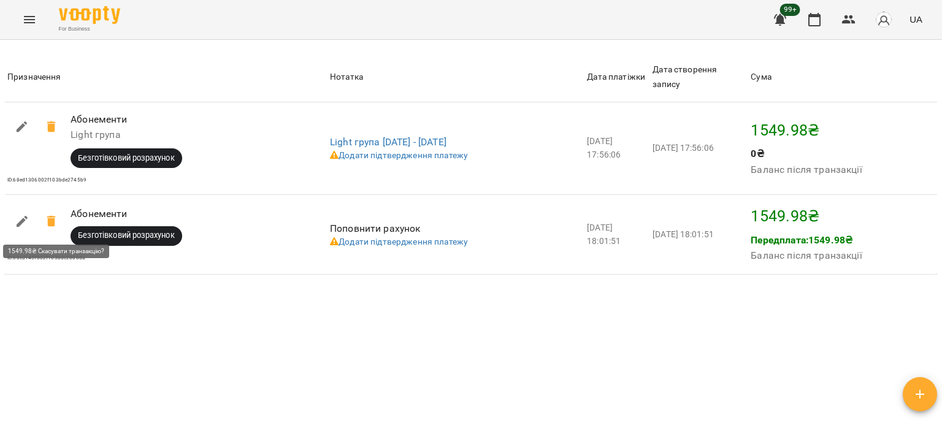
click at [54, 226] on icon at bounding box center [51, 221] width 9 height 11
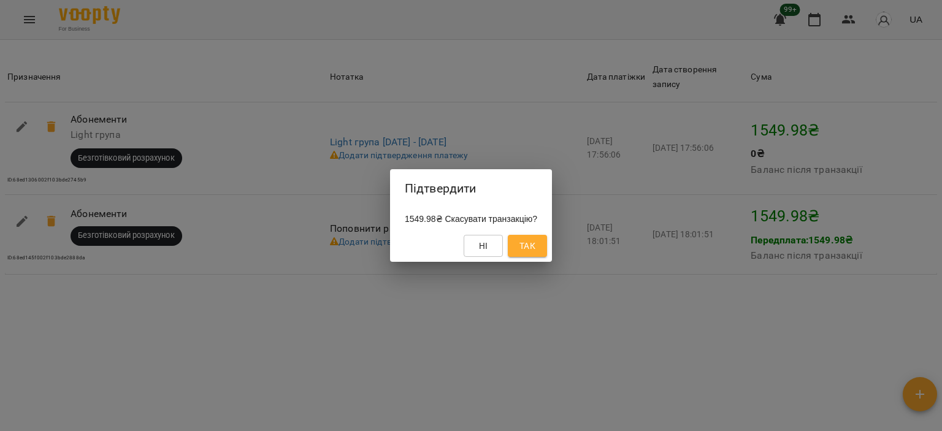
click at [534, 250] on span "Так" at bounding box center [528, 246] width 16 height 15
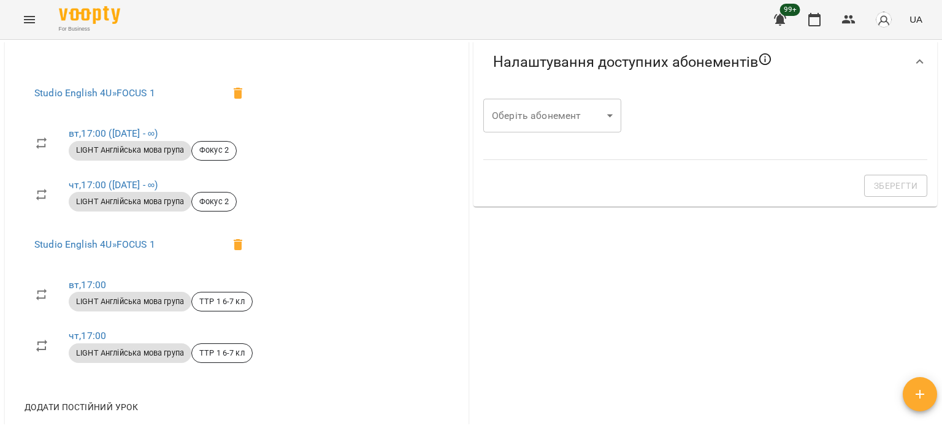
scroll to position [450, 0]
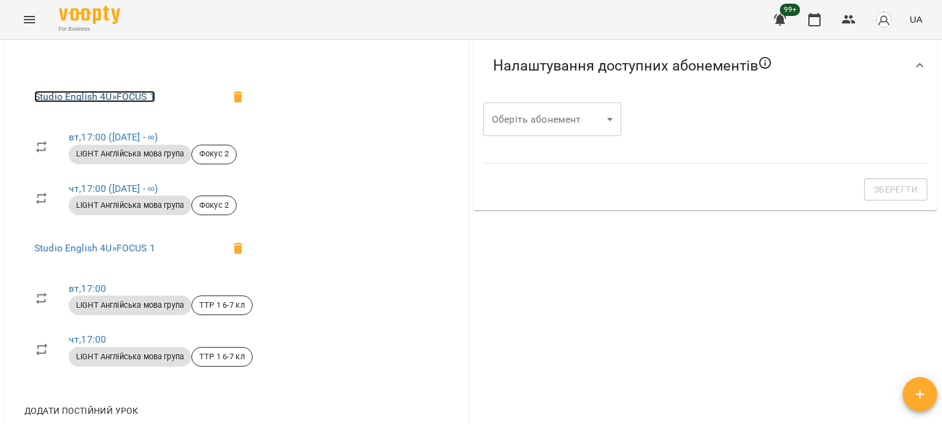
click at [130, 102] on link "Studio English 4U » FOCUS 1" at bounding box center [94, 97] width 121 height 12
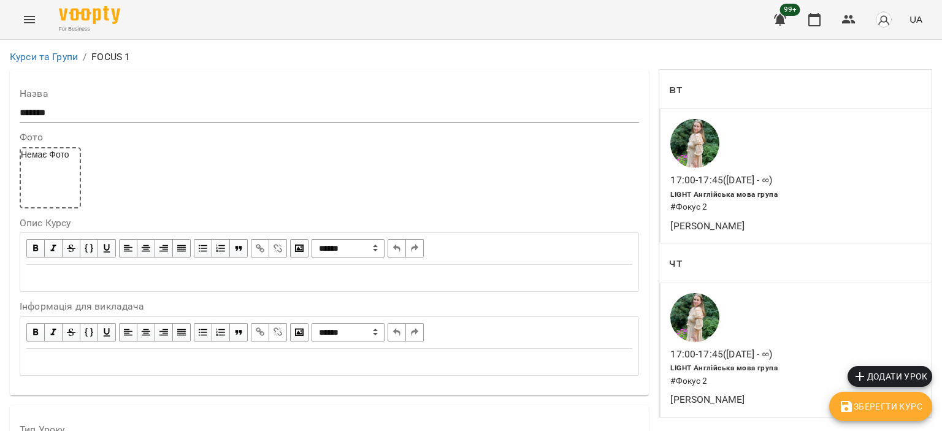
scroll to position [1014, 0]
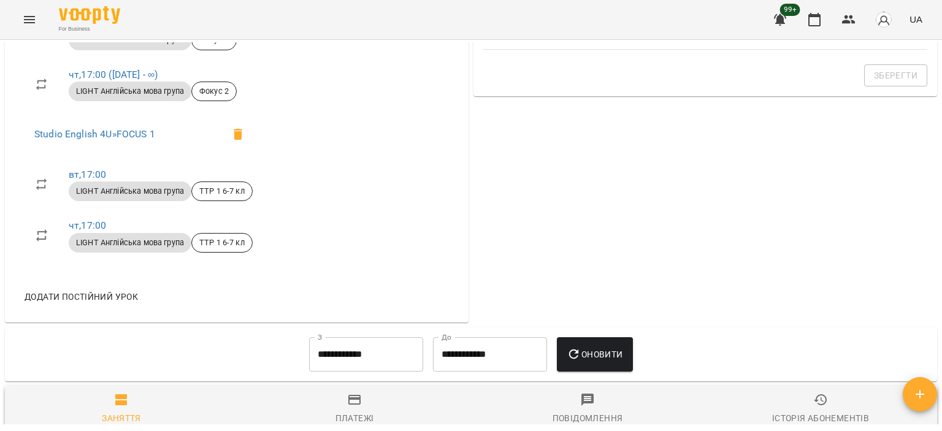
scroll to position [562, 0]
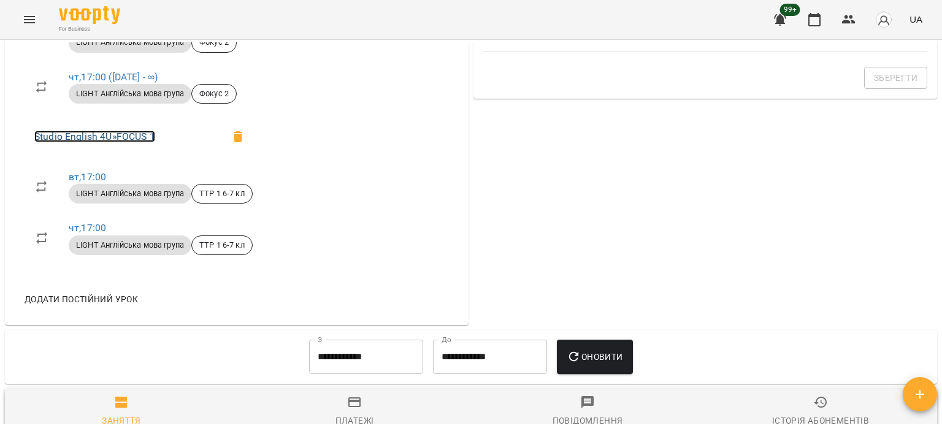
click at [104, 142] on link "Studio English 4U » FOCUS 1" at bounding box center [94, 137] width 121 height 12
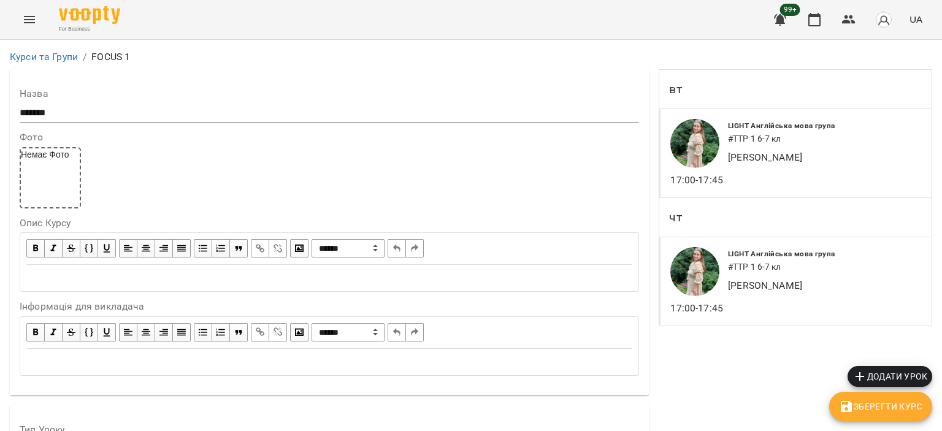
scroll to position [1148, 0]
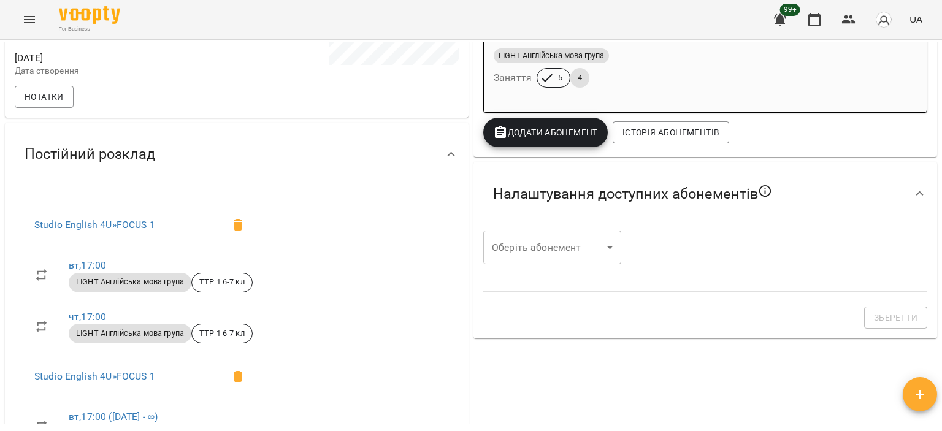
scroll to position [453, 0]
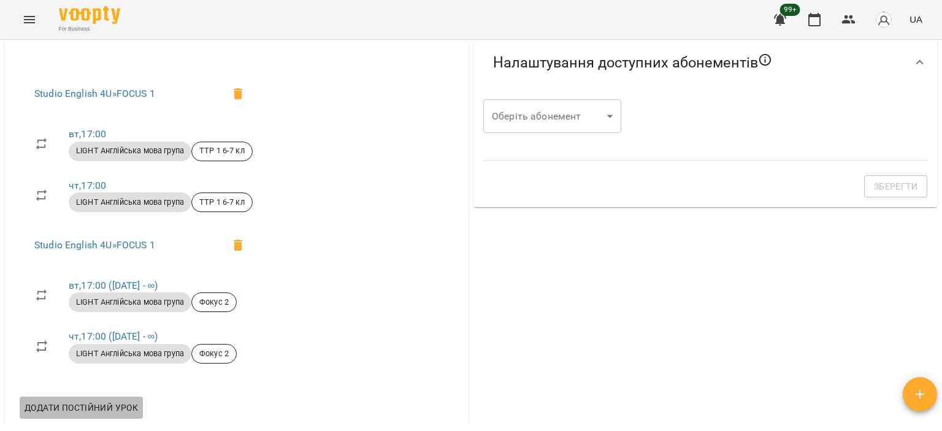
click at [104, 412] on span "Додати постійний урок" at bounding box center [82, 408] width 114 height 15
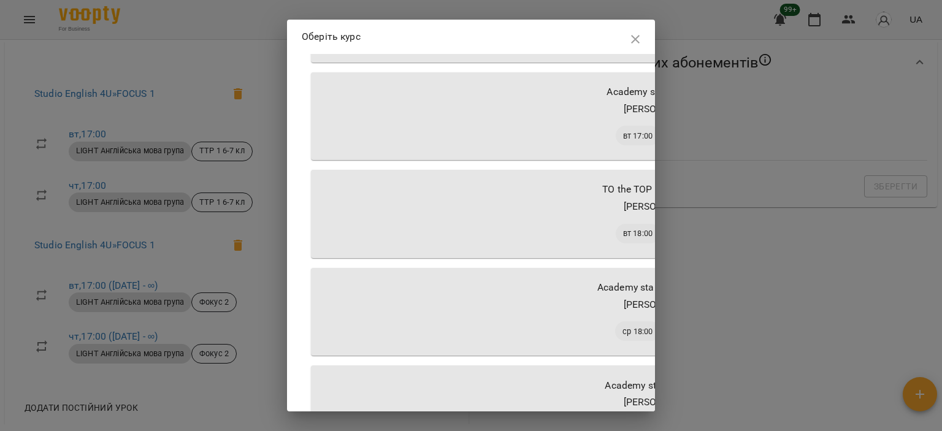
scroll to position [805, 0]
click at [496, 308] on div "[PERSON_NAME]" at bounding box center [661, 304] width 680 height 15
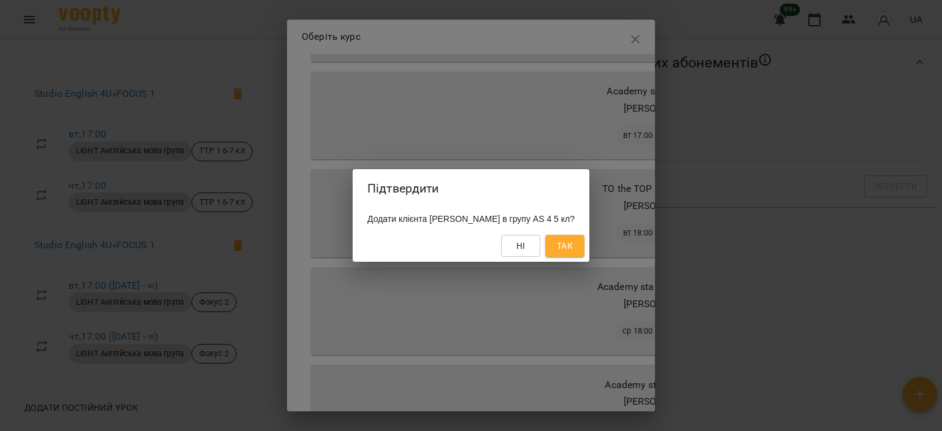
click at [554, 36] on div "Підтвердити Додати клієнта Остапенко Євгеній в групу AS 4 5 кл? Ні Так" at bounding box center [471, 215] width 942 height 431
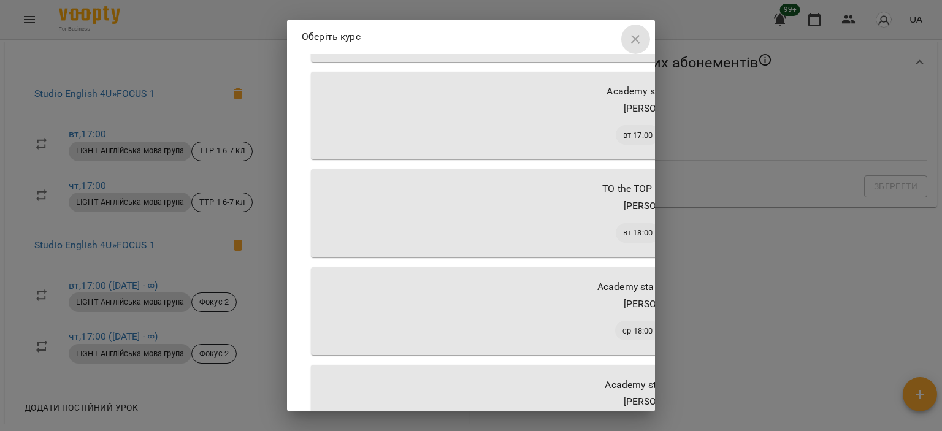
click at [628, 35] on icon "button" at bounding box center [635, 39] width 15 height 15
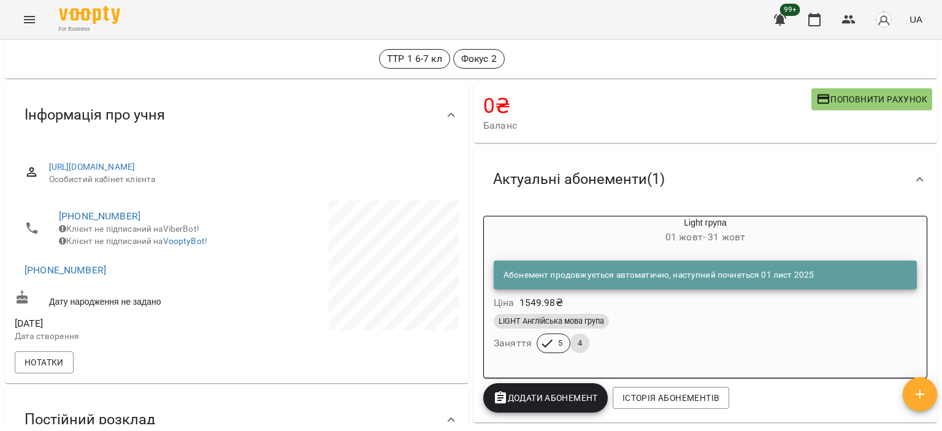
scroll to position [0, 0]
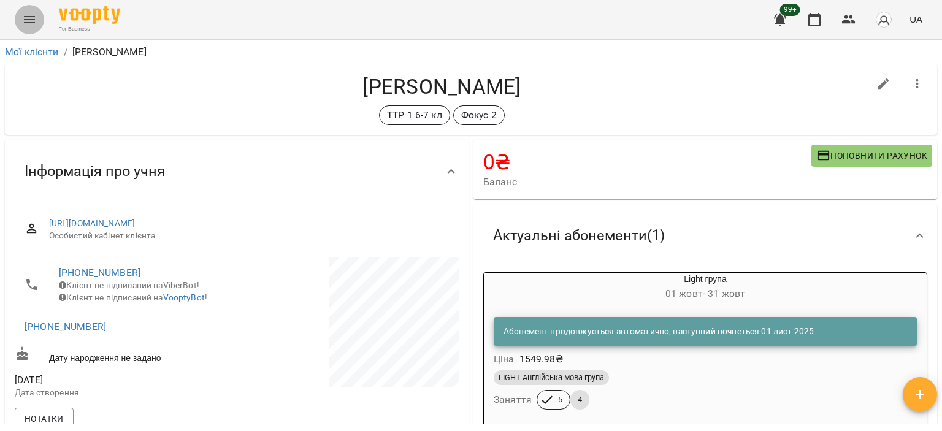
click at [26, 14] on icon "Menu" at bounding box center [29, 19] width 15 height 15
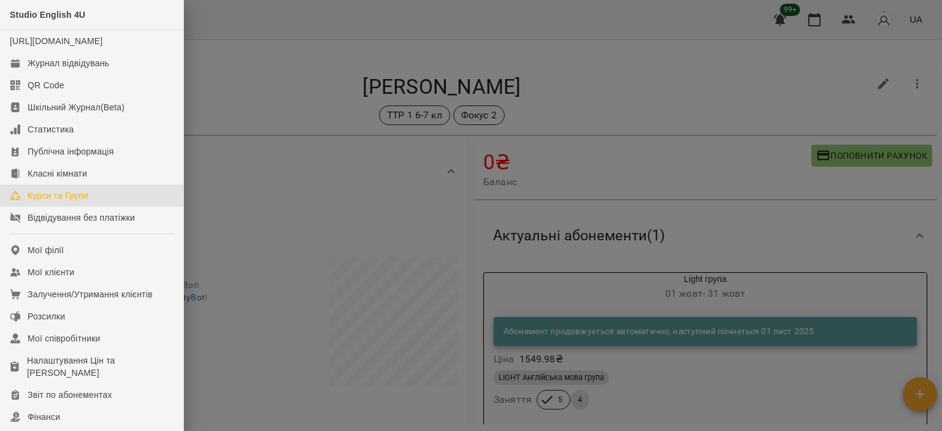
click at [77, 202] on div "Курси та Групи" at bounding box center [58, 196] width 61 height 12
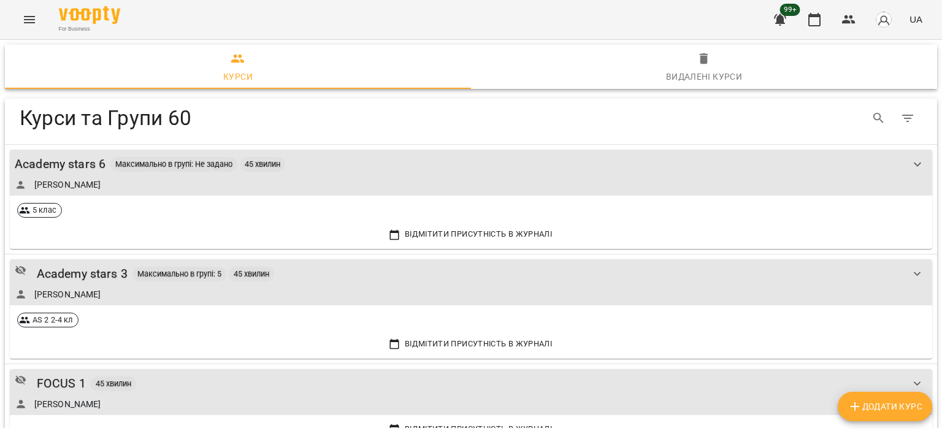
click at [871, 415] on button "Додати Курс" at bounding box center [885, 406] width 94 height 29
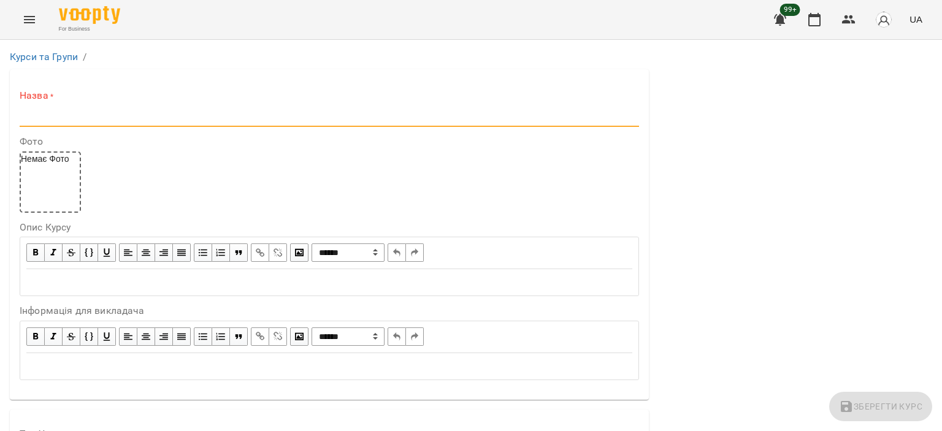
click at [248, 109] on input "text" at bounding box center [330, 117] width 620 height 20
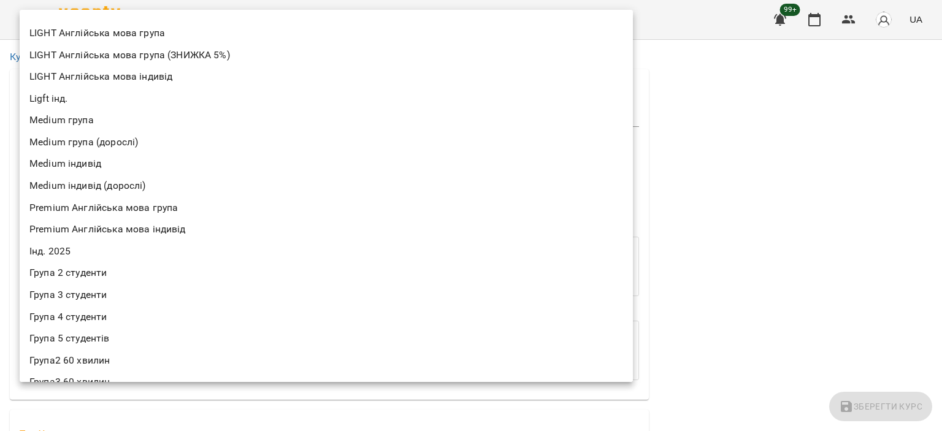
scroll to position [277, 0]
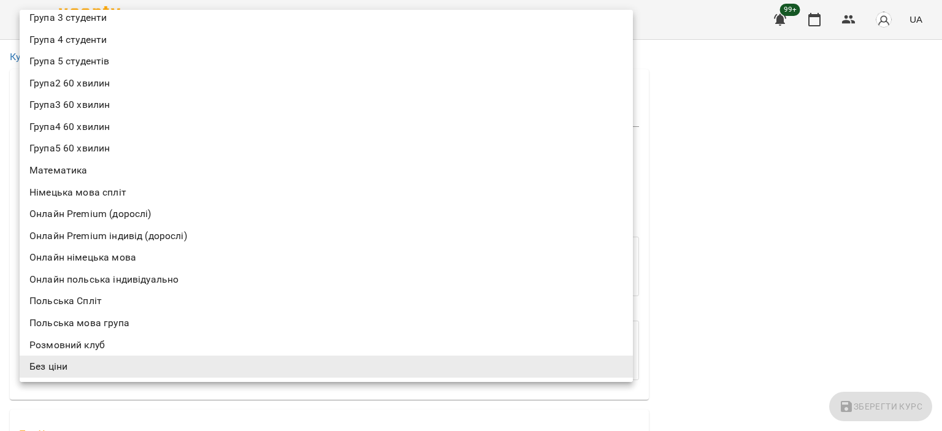
click at [692, 133] on div at bounding box center [471, 215] width 942 height 431
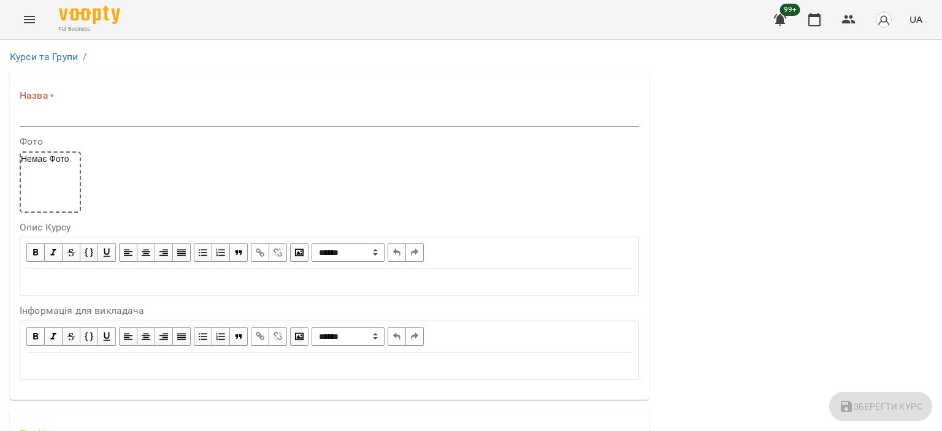
scroll to position [333, 0]
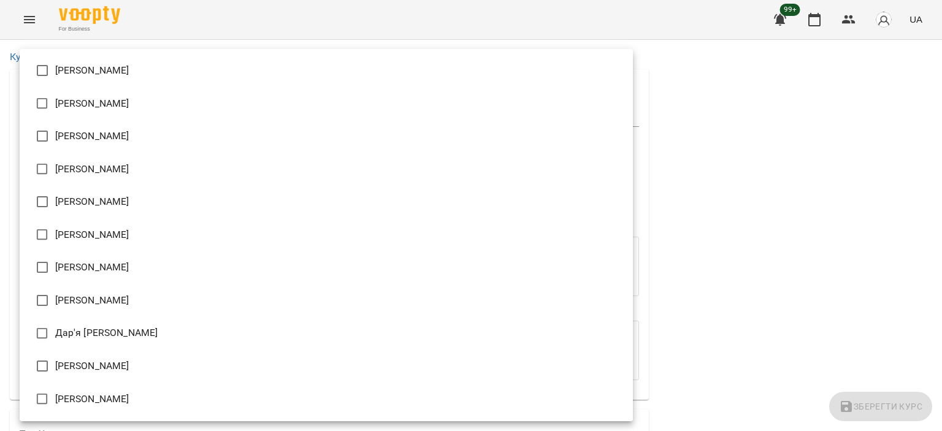
click at [803, 228] on div at bounding box center [471, 215] width 942 height 431
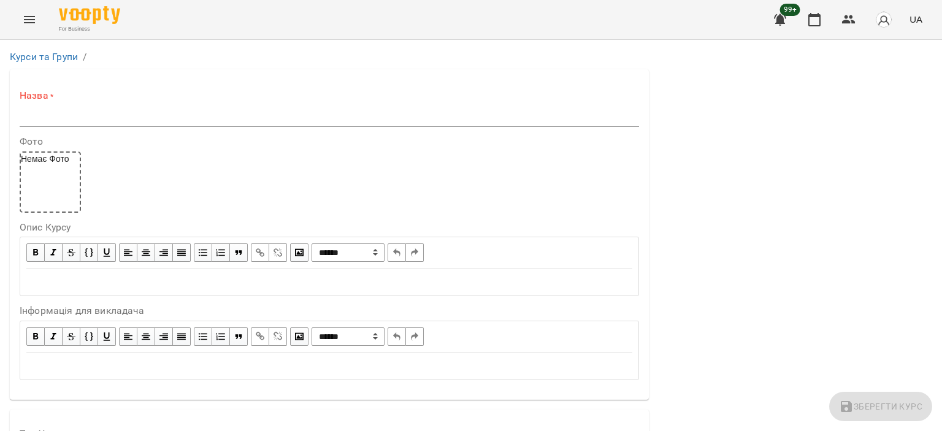
scroll to position [604, 0]
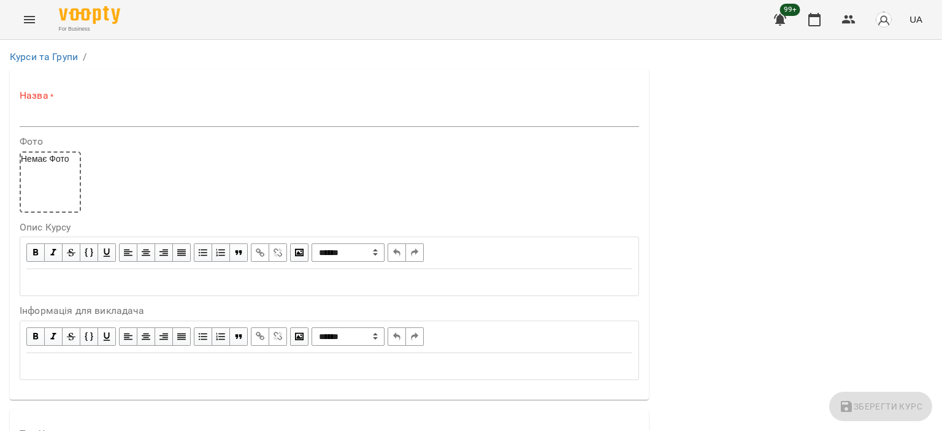
scroll to position [991, 0]
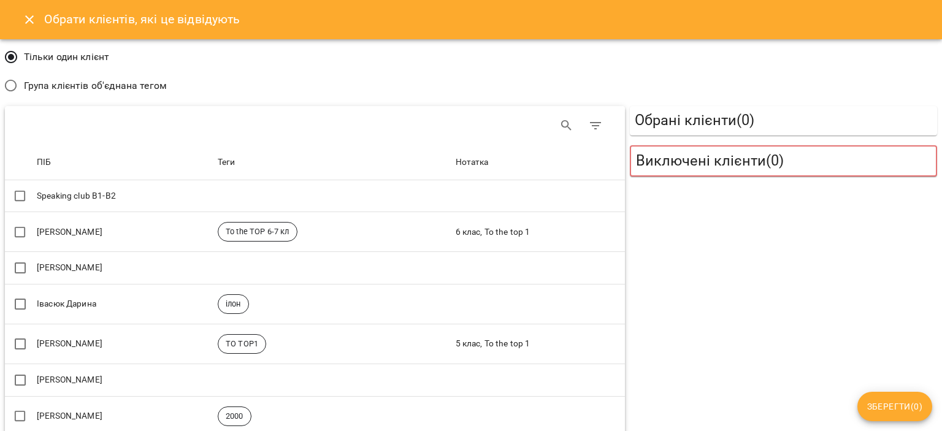
click at [57, 85] on span "Група клієнтів об'єднана тегом" at bounding box center [95, 86] width 143 height 15
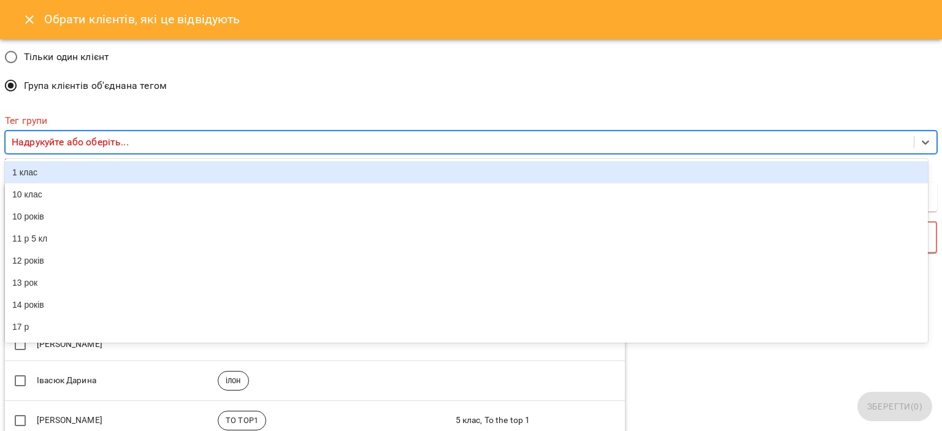
click at [101, 142] on p "Надрукуйте або оберіть..." at bounding box center [70, 142] width 117 height 15
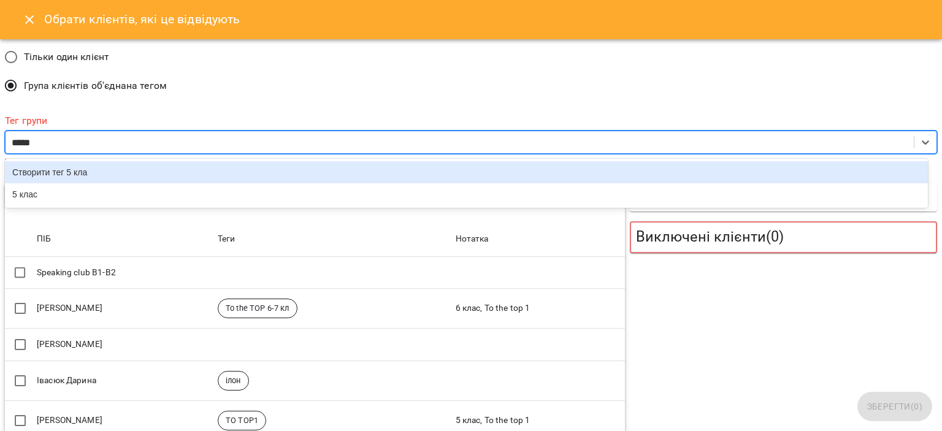
type input "******"
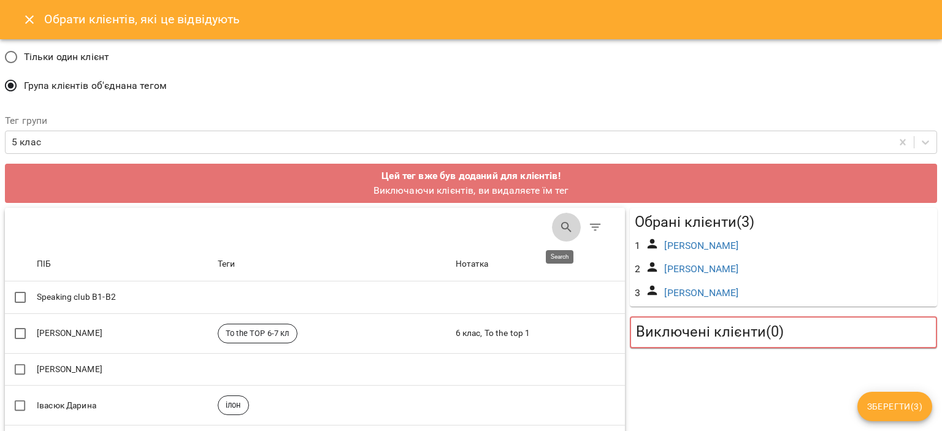
click at [560, 222] on icon "Search" at bounding box center [567, 227] width 15 height 15
click at [32, 18] on icon "Close" at bounding box center [29, 19] width 15 height 15
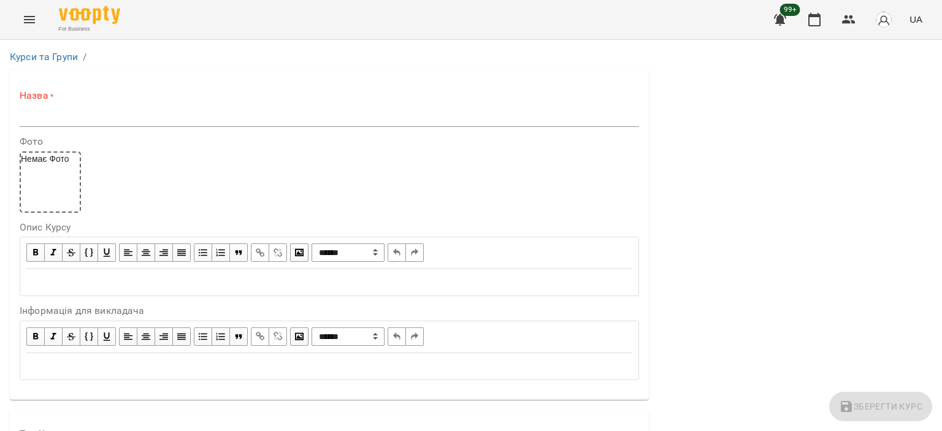
scroll to position [764, 0]
